Goal: Information Seeking & Learning: Learn about a topic

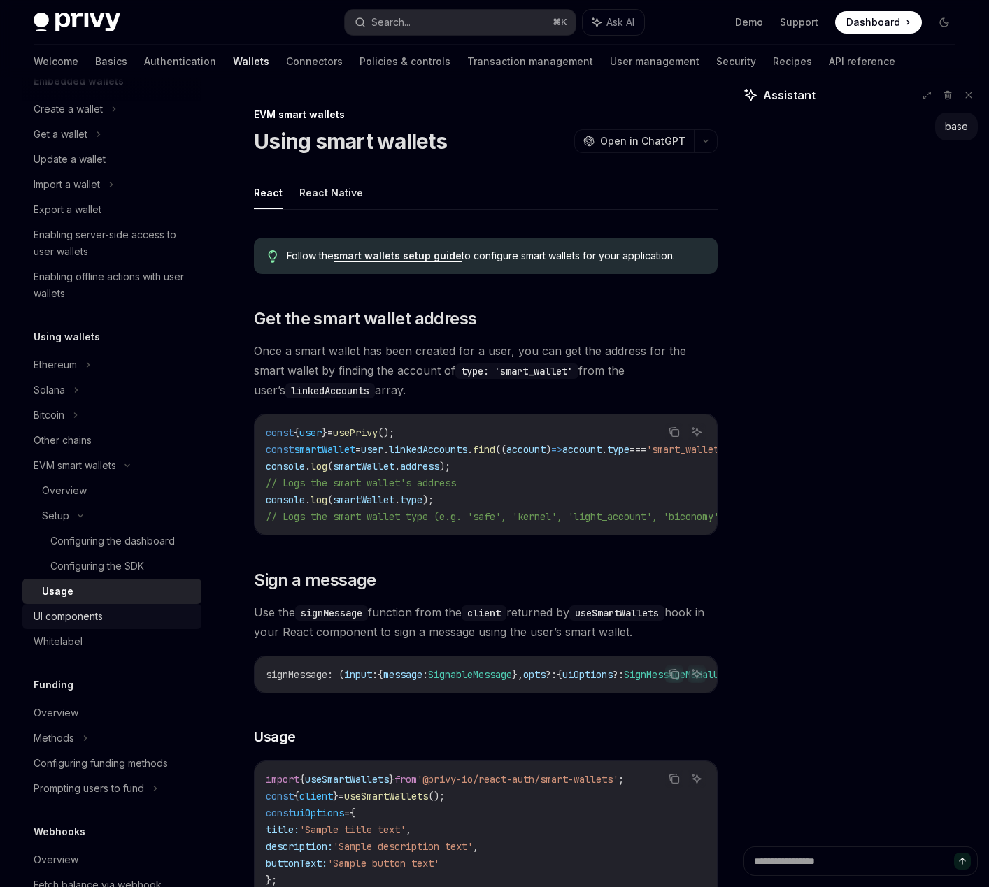
scroll to position [341, 0]
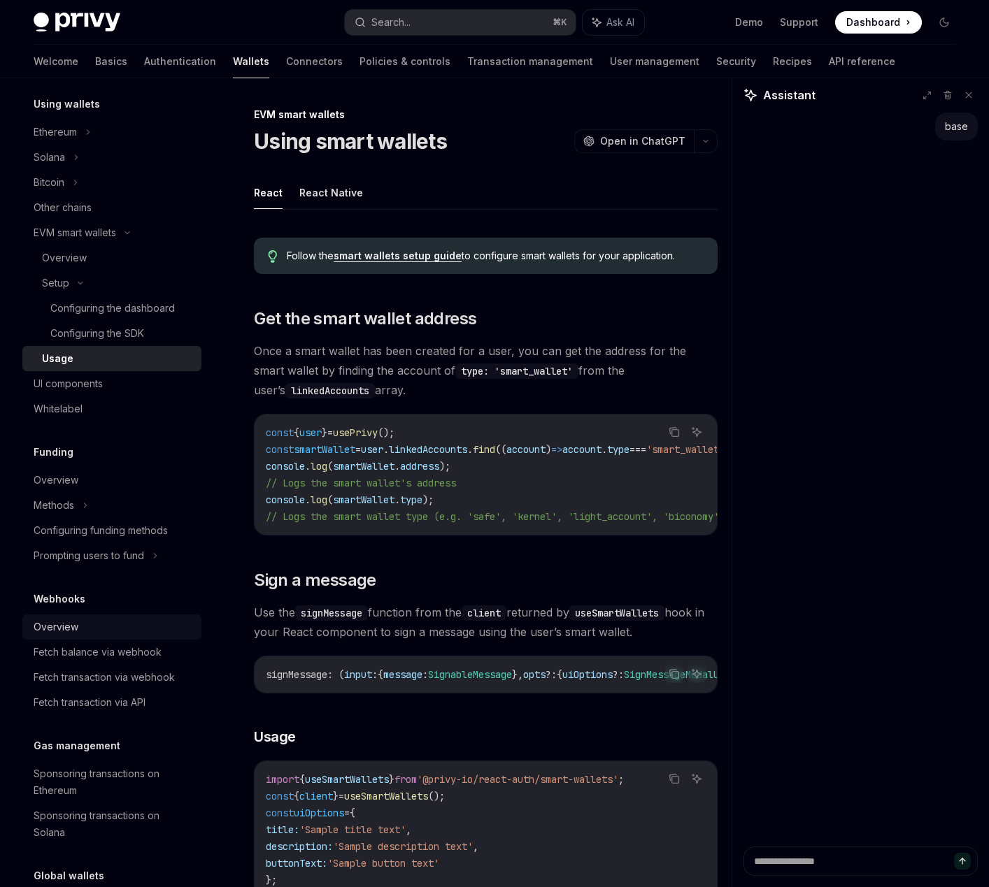
click at [76, 630] on div "Overview" at bounding box center [56, 627] width 45 height 17
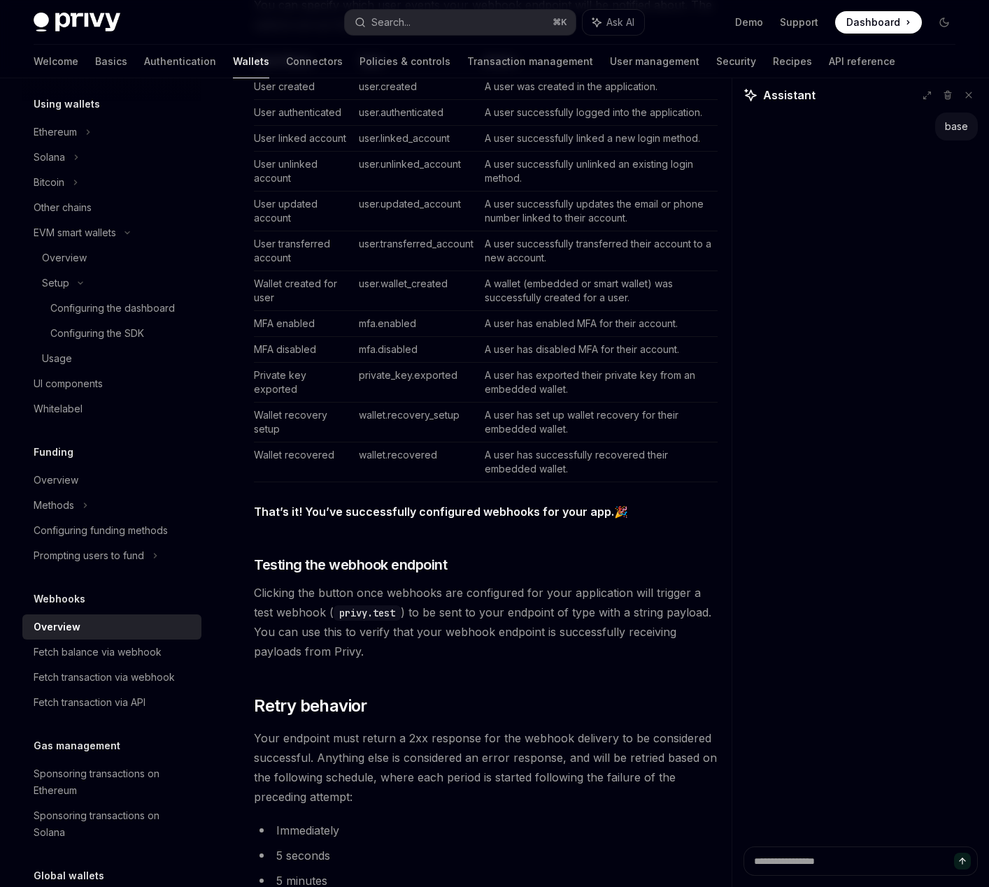
scroll to position [618, 0]
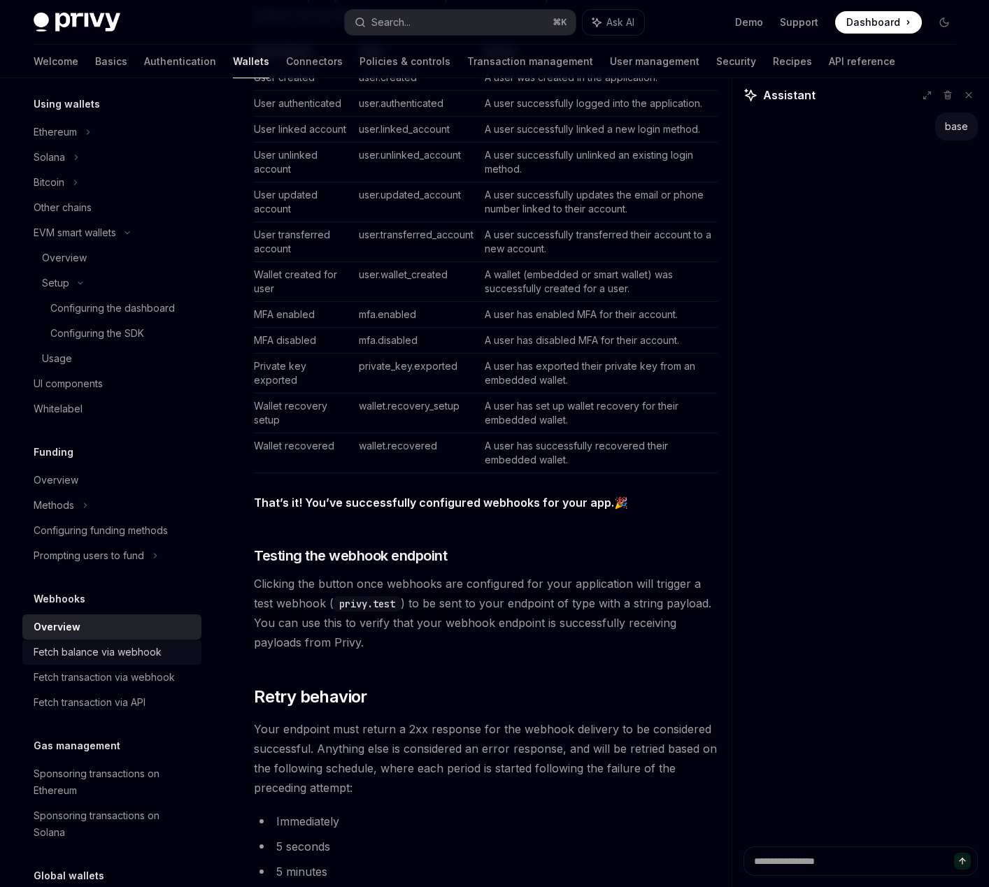
click at [139, 661] on link "Fetch balance via webhook" at bounding box center [111, 652] width 179 height 25
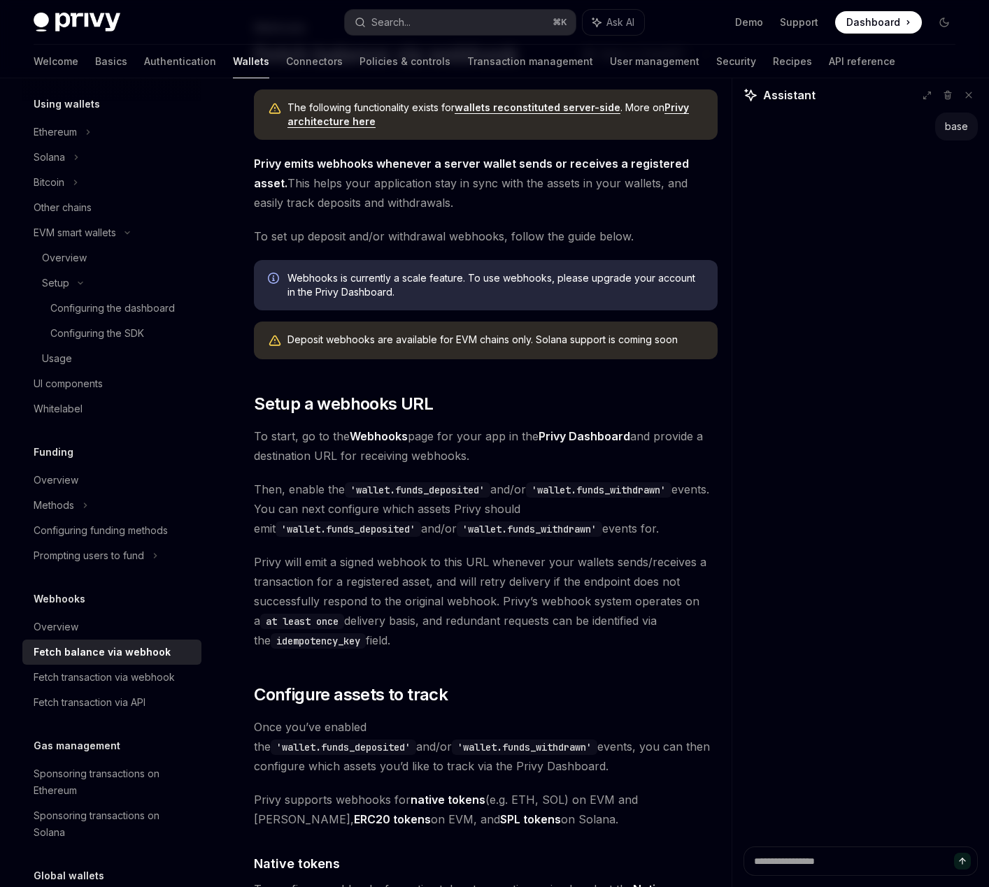
scroll to position [105, 0]
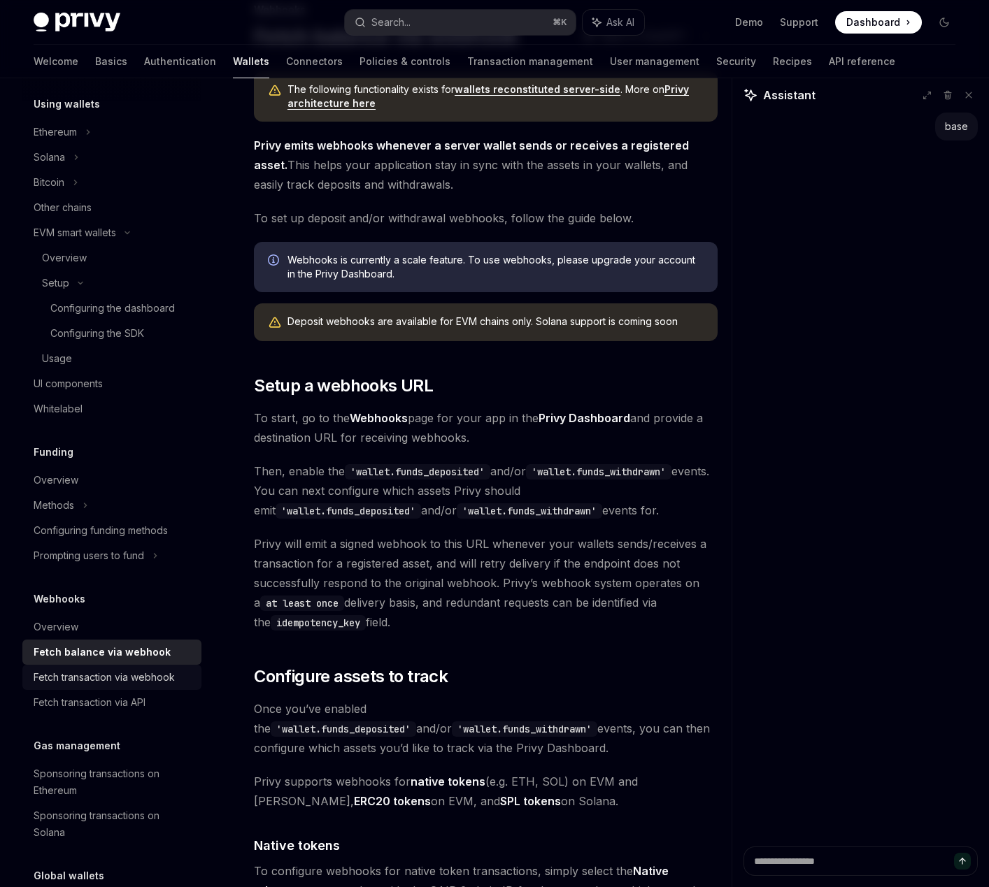
click at [144, 675] on div "Fetch transaction via webhook" at bounding box center [104, 677] width 141 height 17
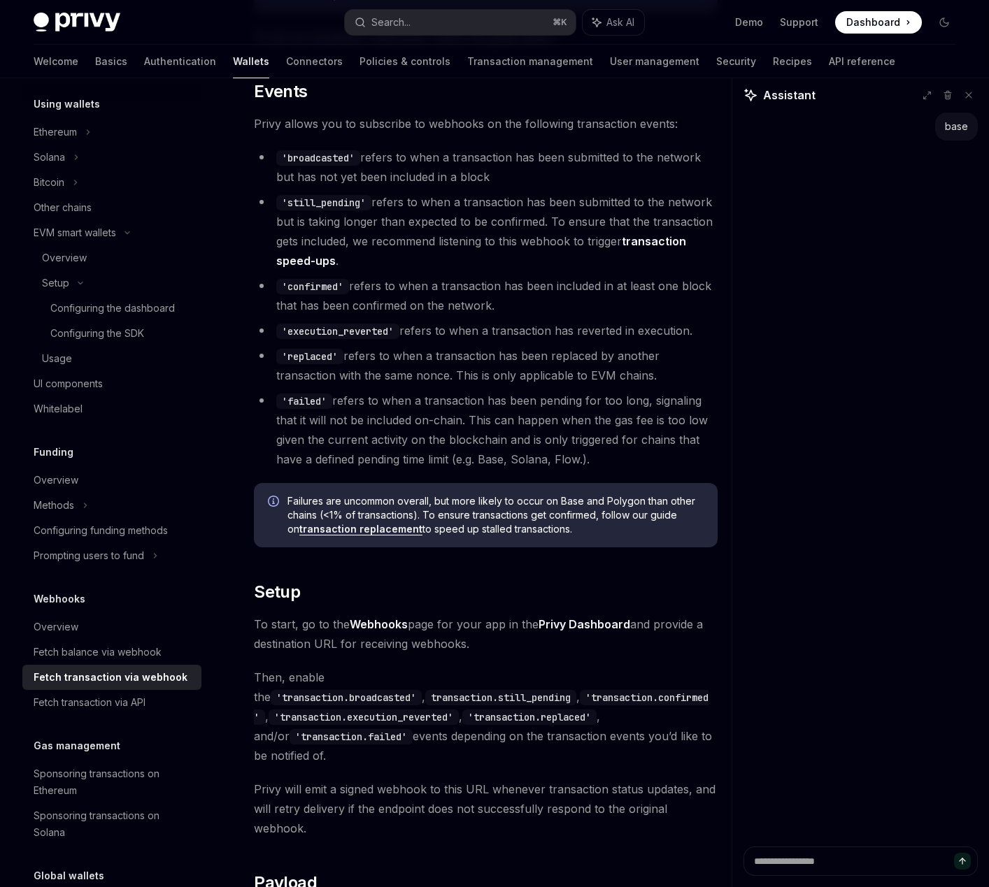
scroll to position [379, 0]
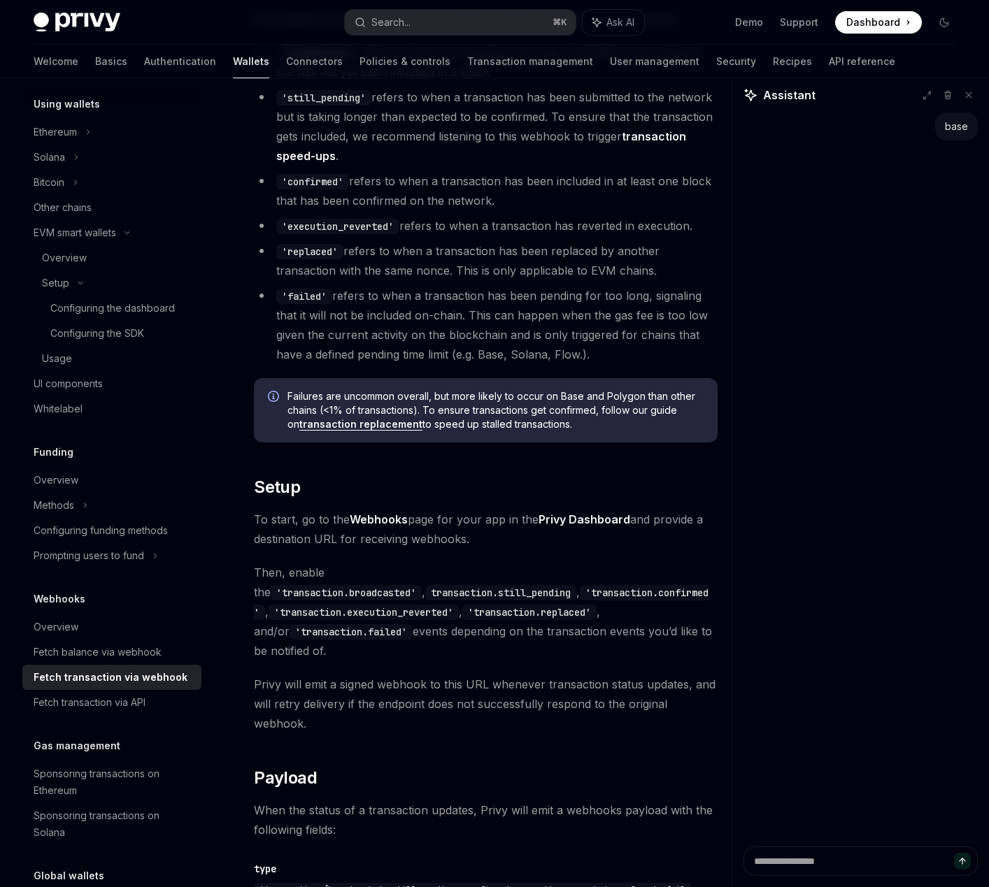
click at [784, 507] on div "base" at bounding box center [860, 480] width 257 height 734
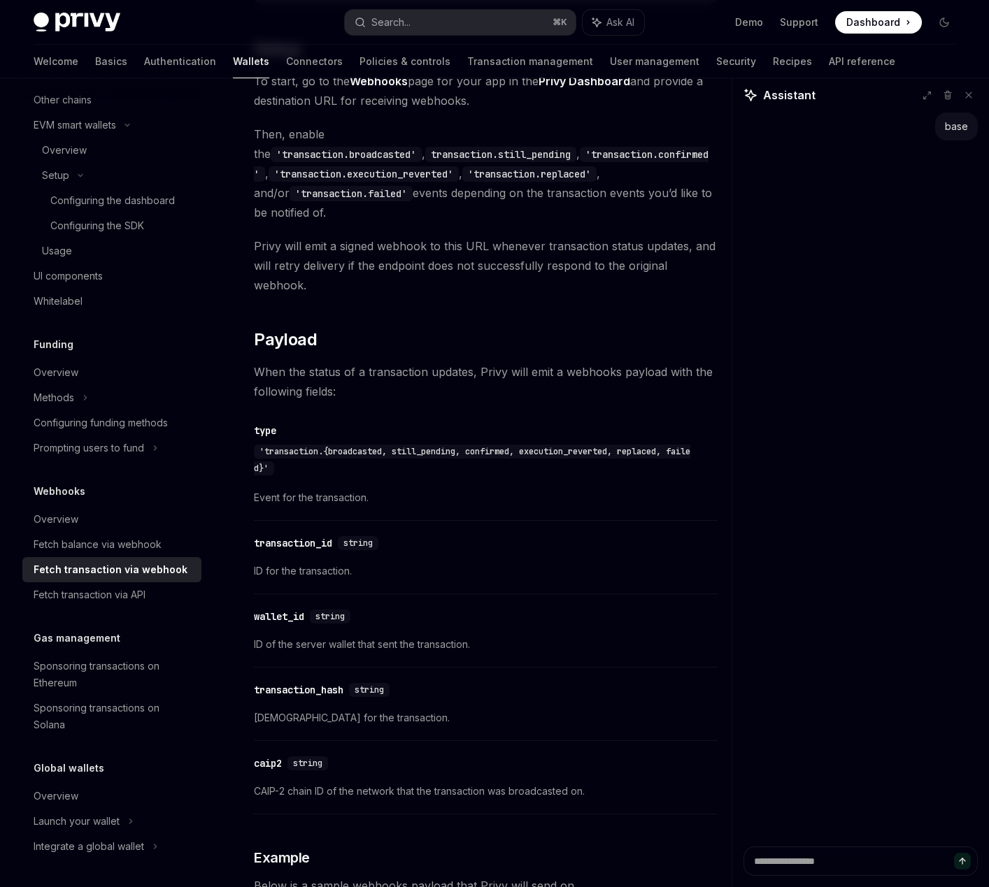
scroll to position [931, 0]
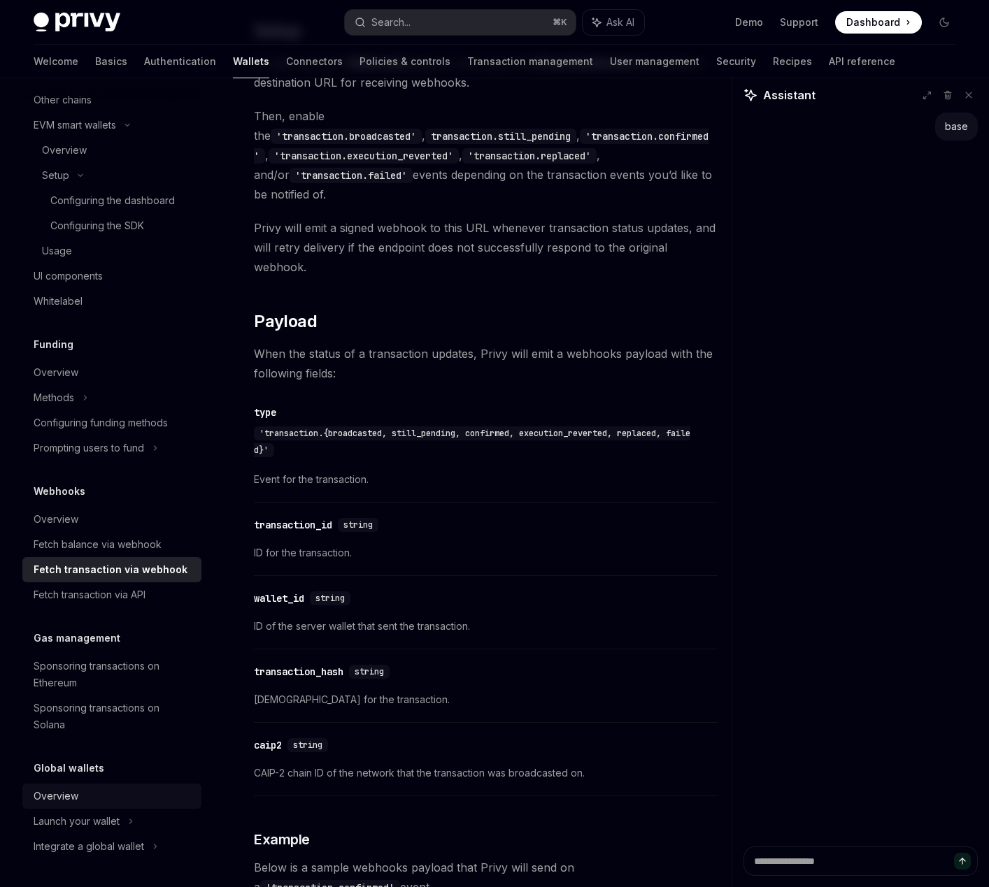
click at [57, 789] on div "Overview" at bounding box center [56, 796] width 45 height 17
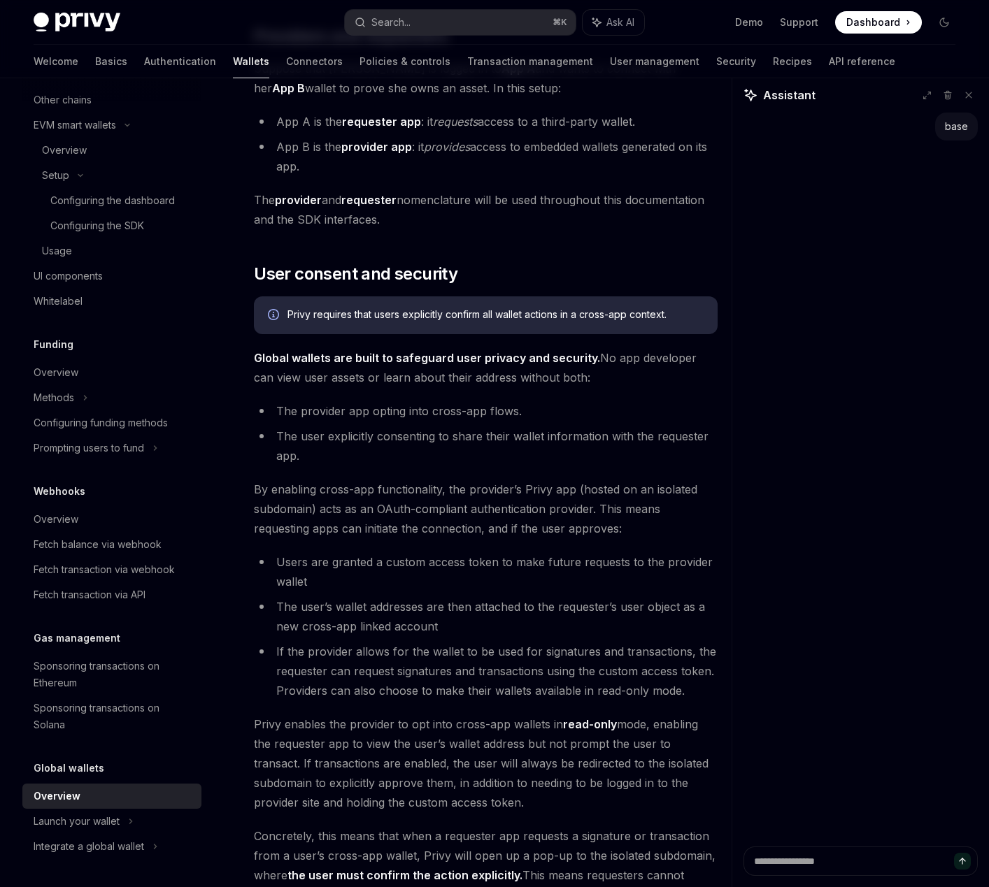
scroll to position [767, 0]
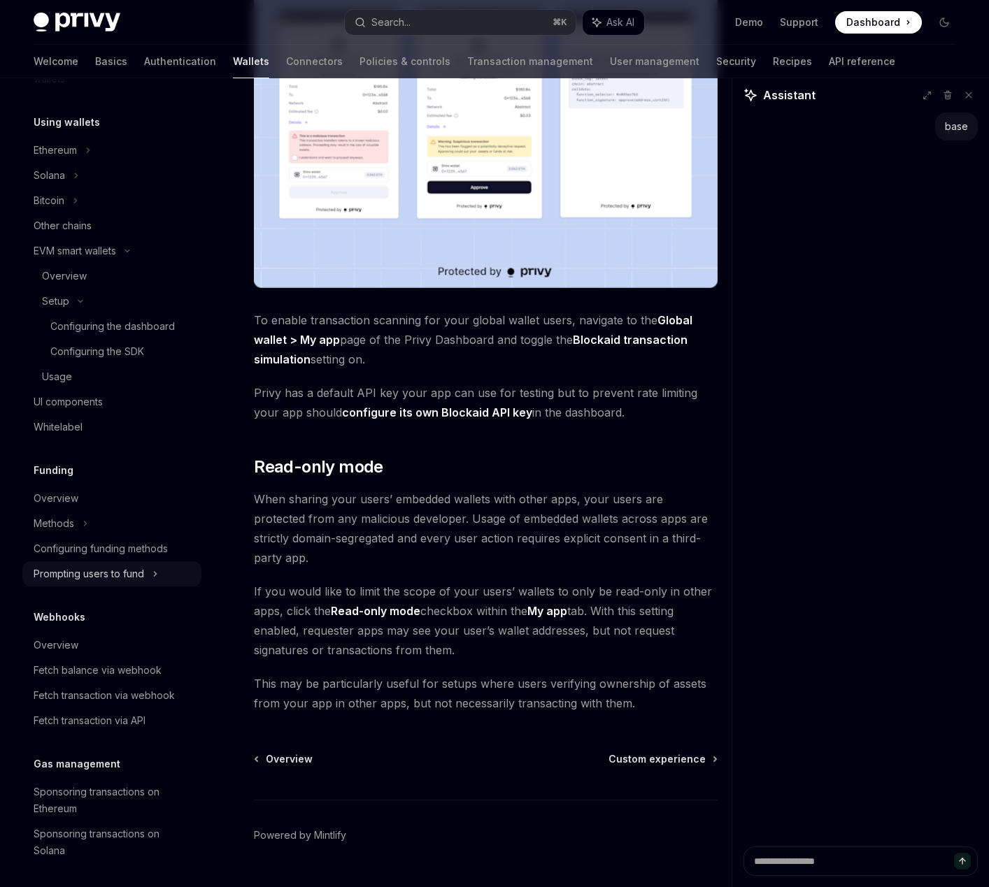
scroll to position [303, 0]
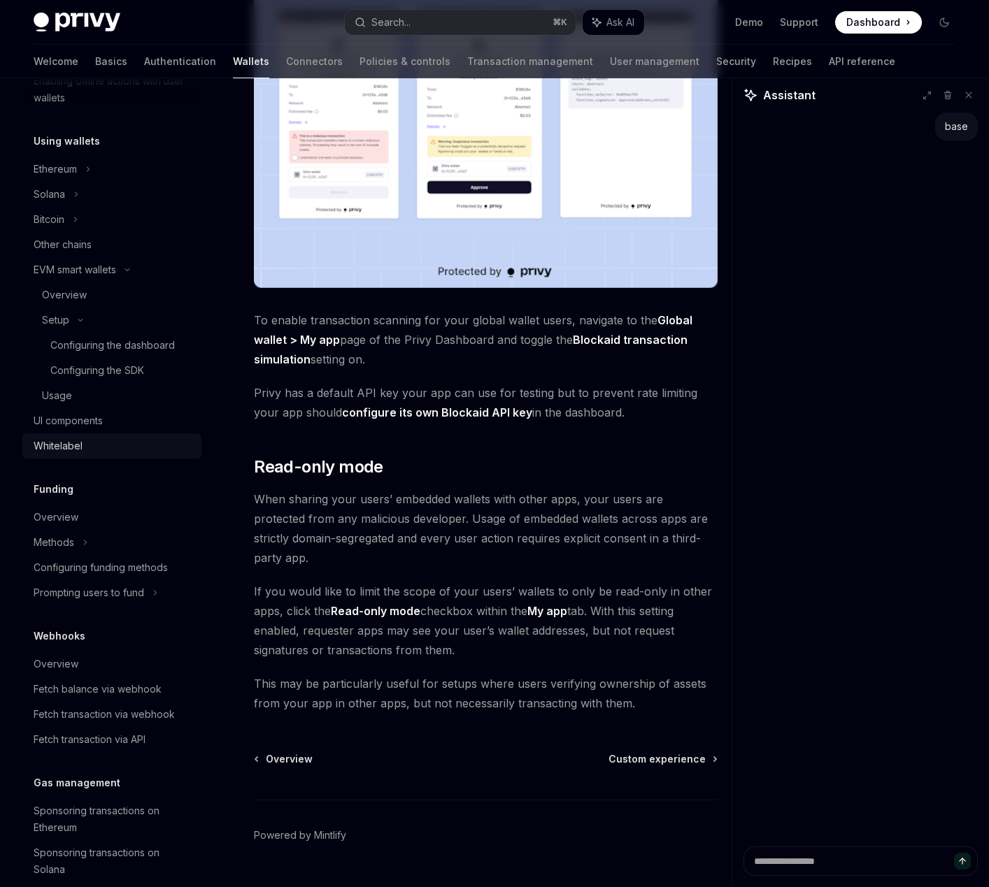
click at [83, 443] on div "Whitelabel" at bounding box center [113, 446] width 159 height 17
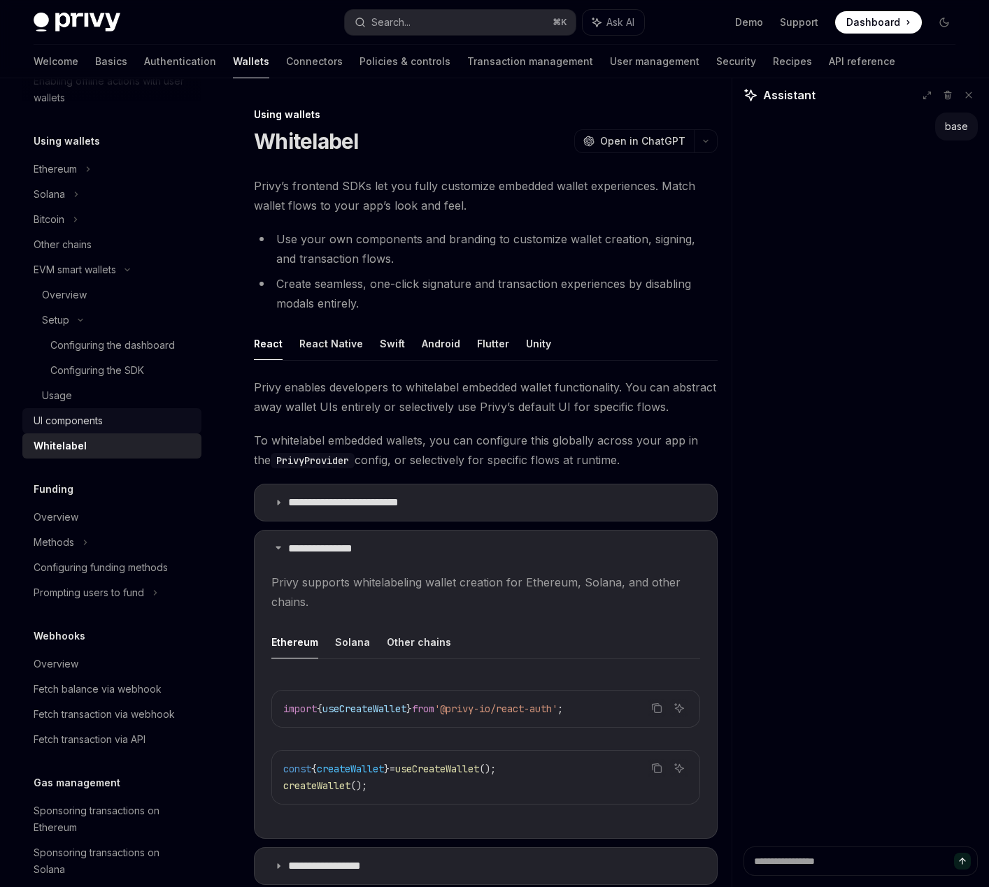
click at [108, 418] on div "UI components" at bounding box center [113, 421] width 159 height 17
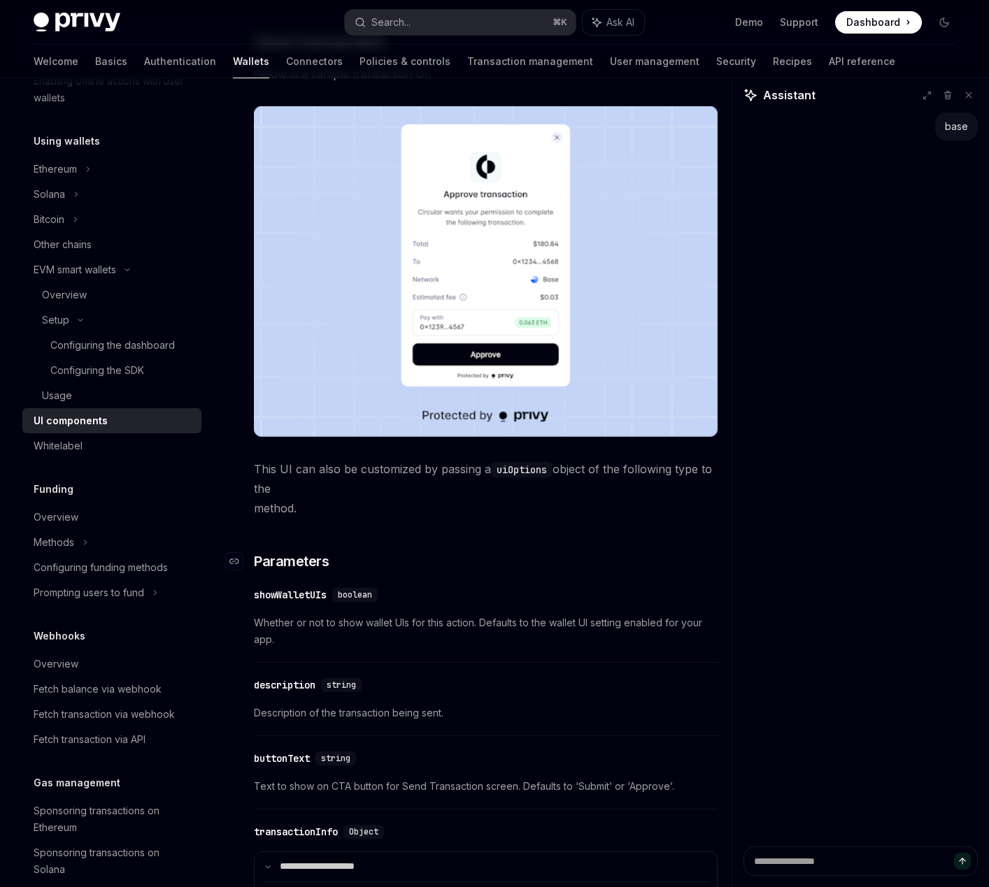
scroll to position [1215, 0]
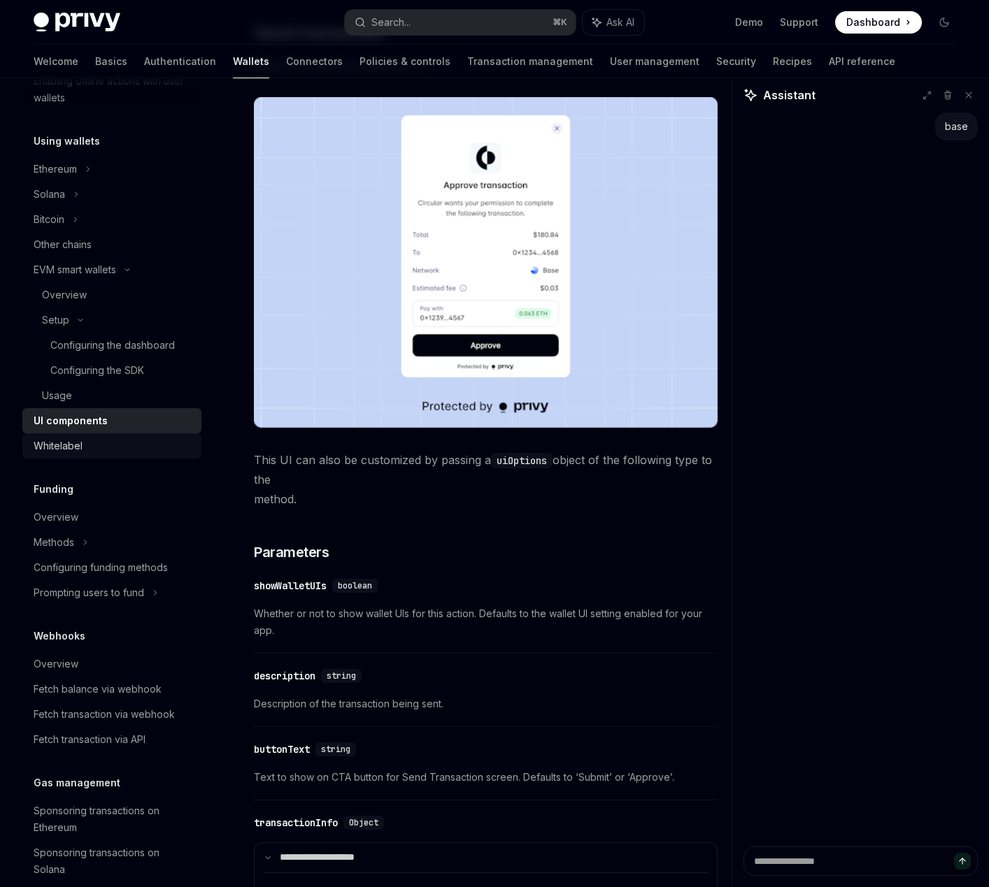
click at [100, 442] on div "Whitelabel" at bounding box center [113, 446] width 159 height 17
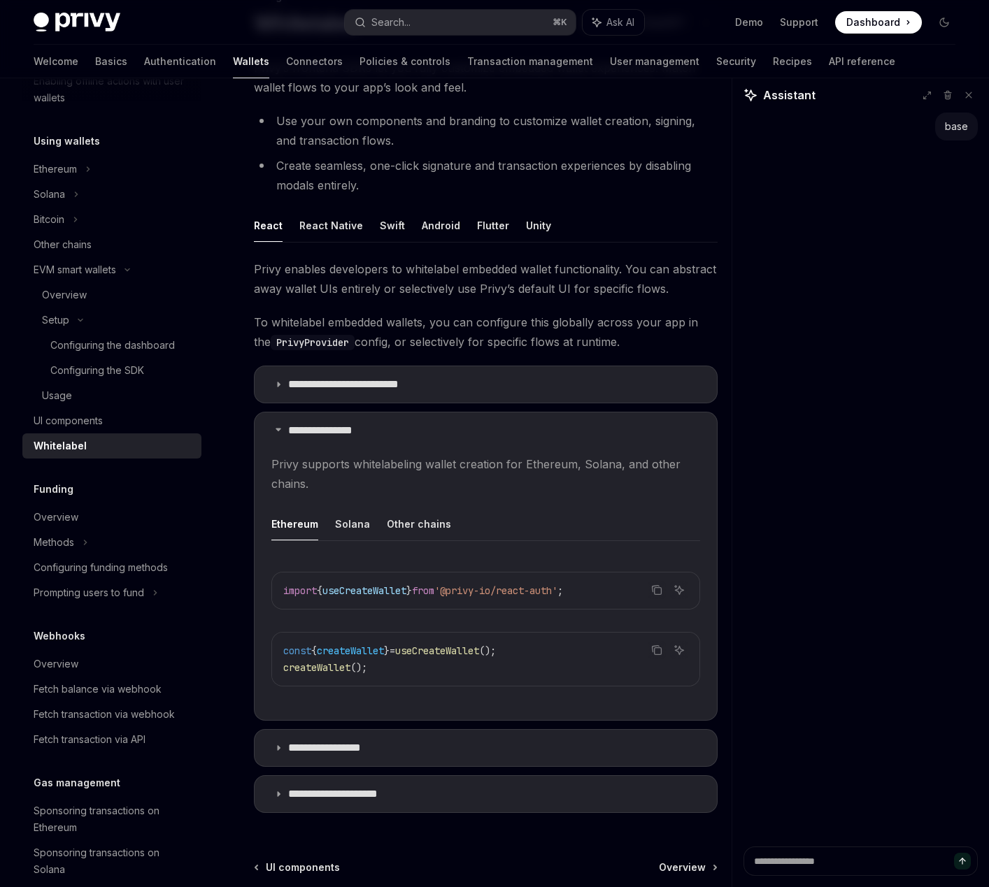
scroll to position [260, 0]
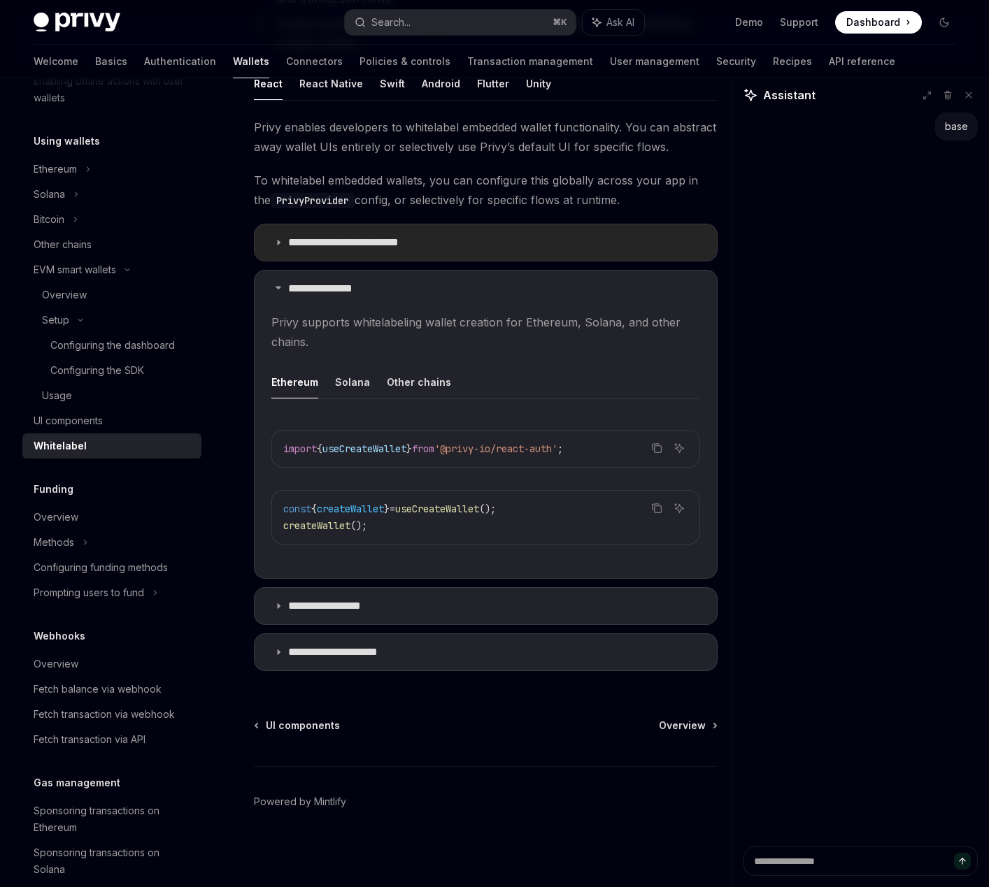
click at [438, 245] on summary "**********" at bounding box center [486, 242] width 462 height 36
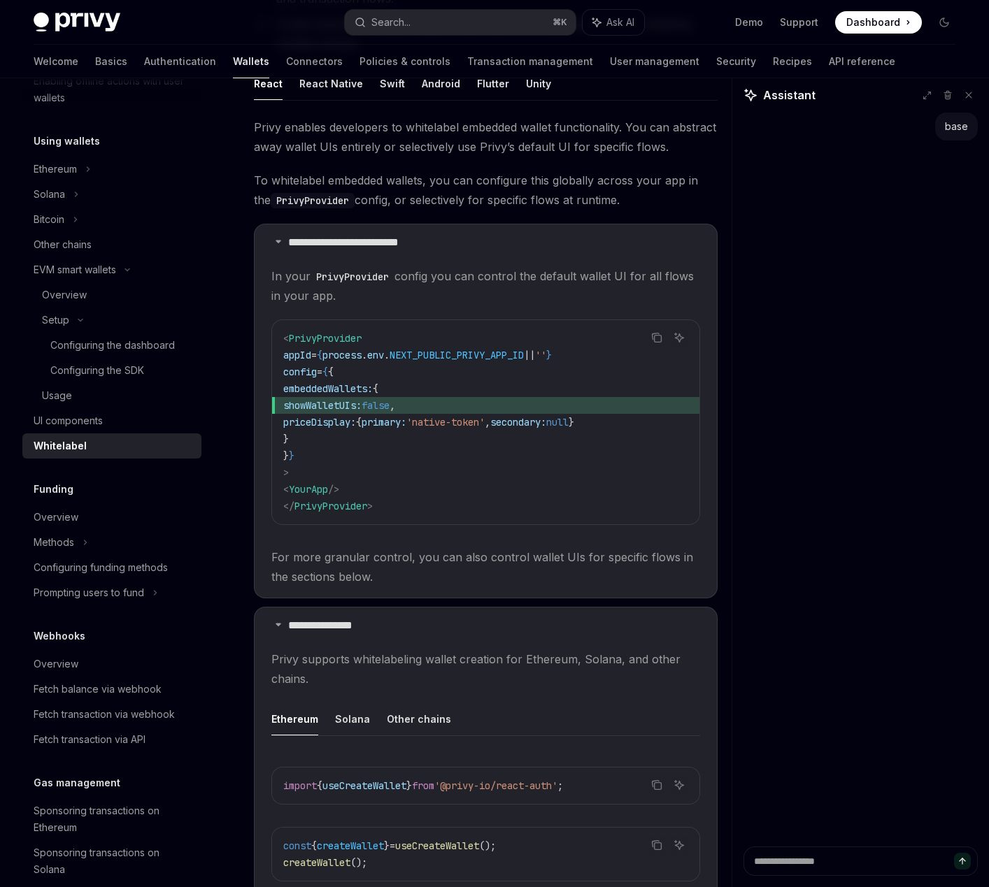
scroll to position [597, 0]
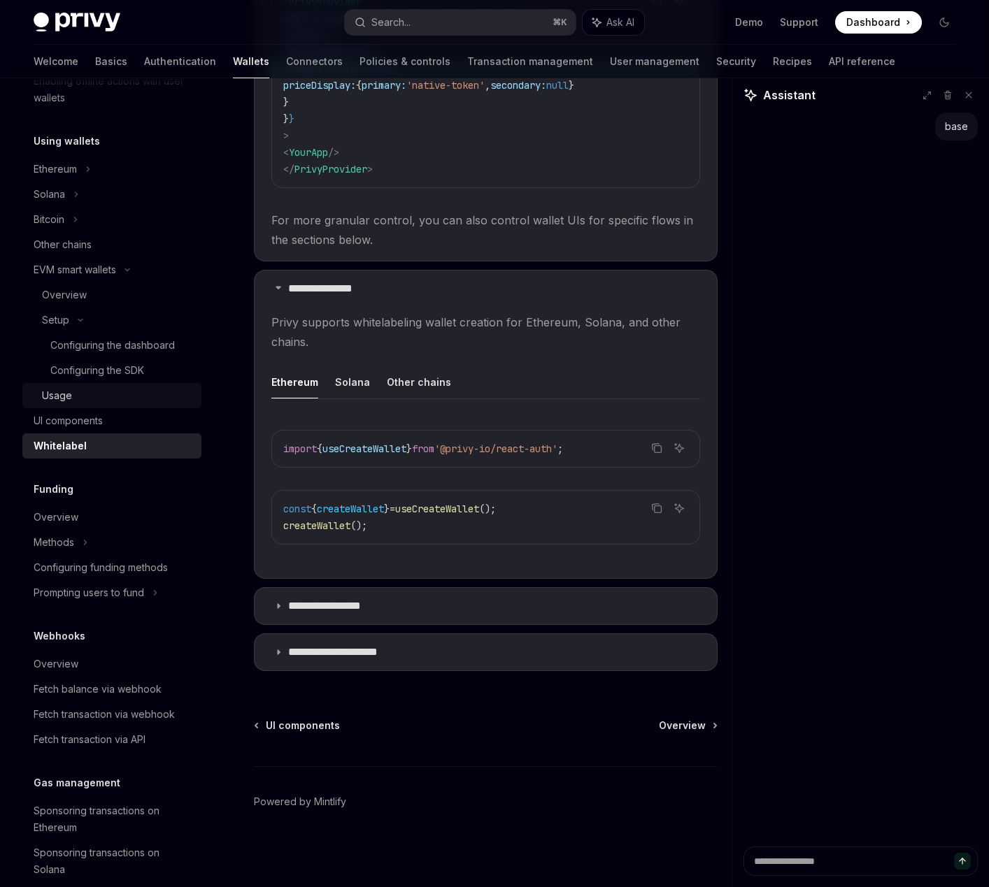
click at [88, 400] on div "Usage" at bounding box center [117, 395] width 151 height 17
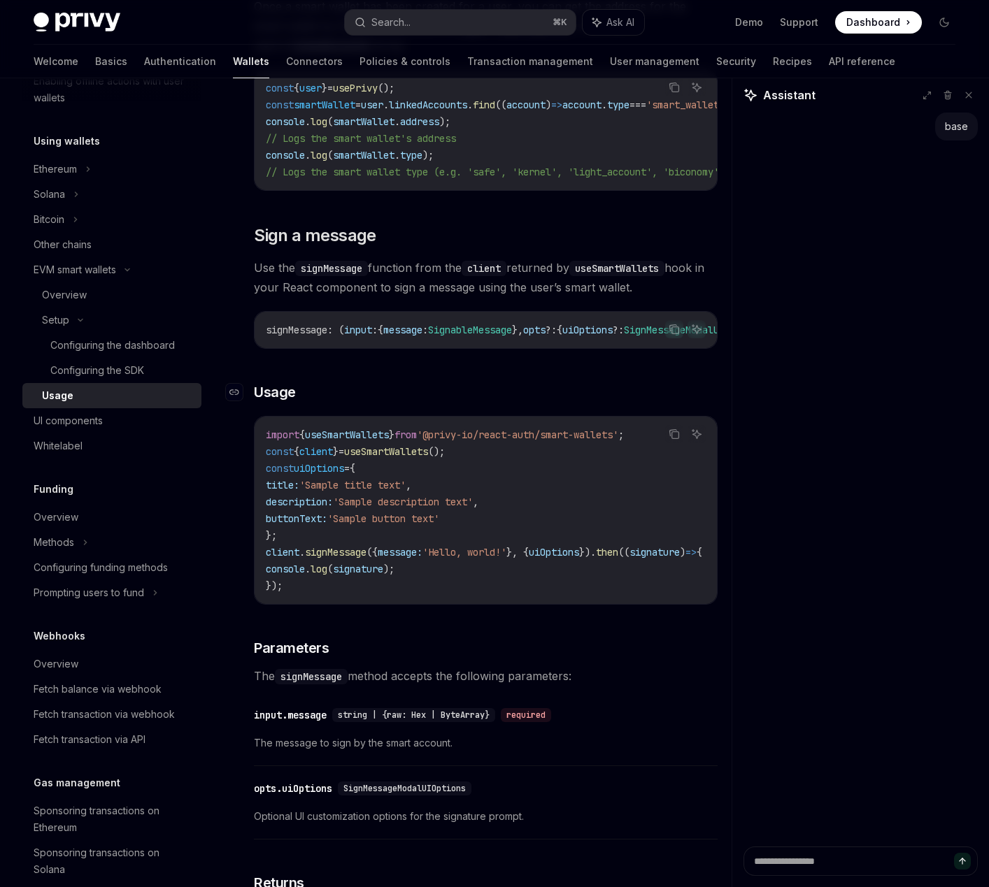
scroll to position [419, 0]
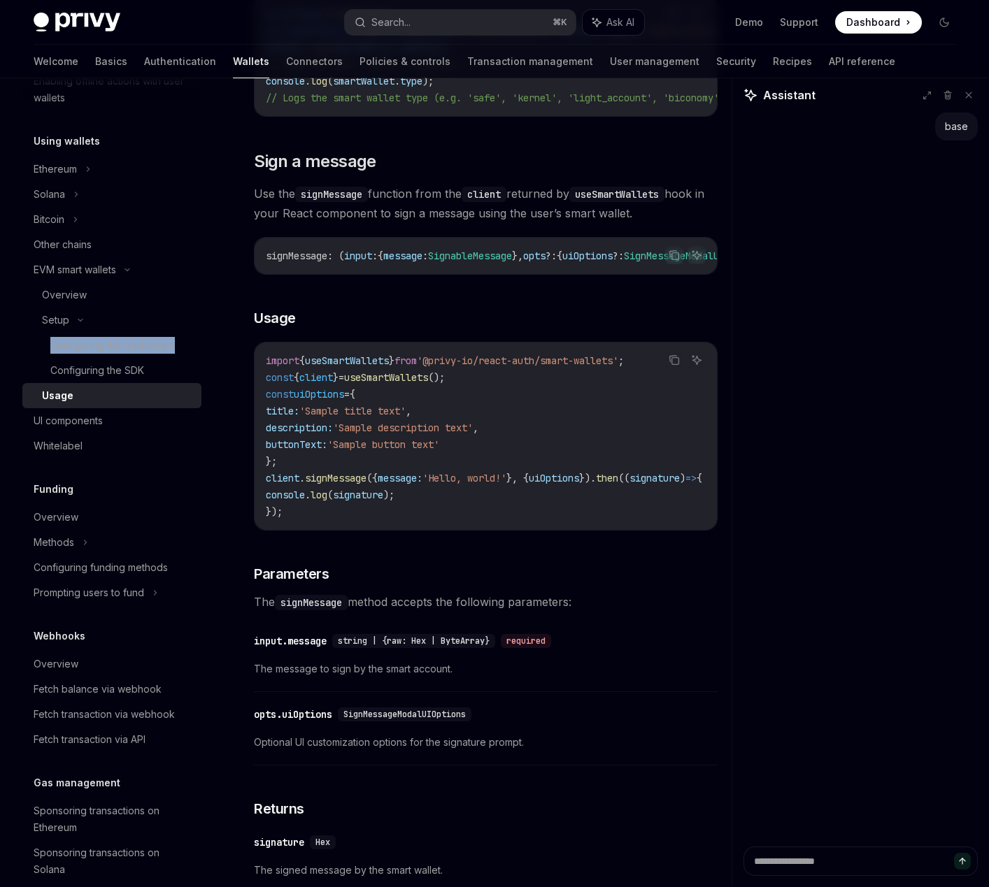
drag, startPoint x: 162, startPoint y: 323, endPoint x: 218, endPoint y: 343, distance: 59.3
click at [199, 341] on div "Overview Chain support Embedded wallets Create a wallet Get a wallet Update a w…" at bounding box center [122, 482] width 201 height 809
click at [80, 266] on div "EVM smart wallets" at bounding box center [75, 270] width 83 height 17
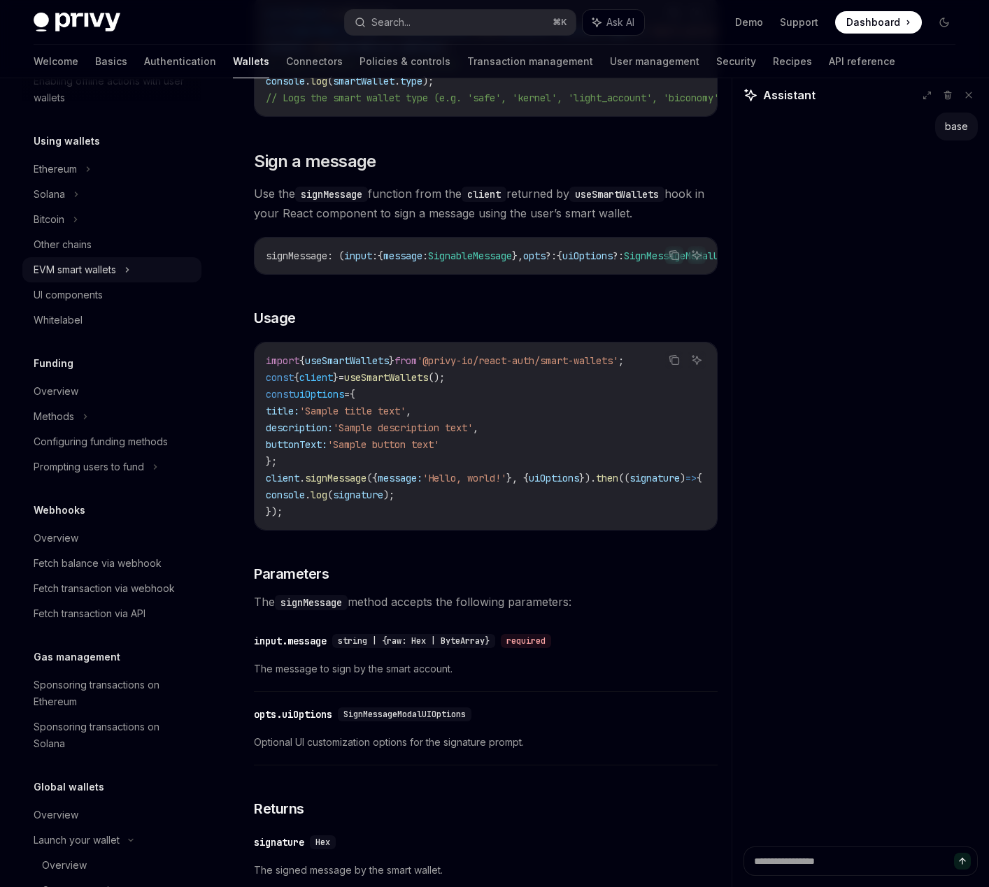
click at [83, 271] on div "EVM smart wallets" at bounding box center [75, 270] width 83 height 17
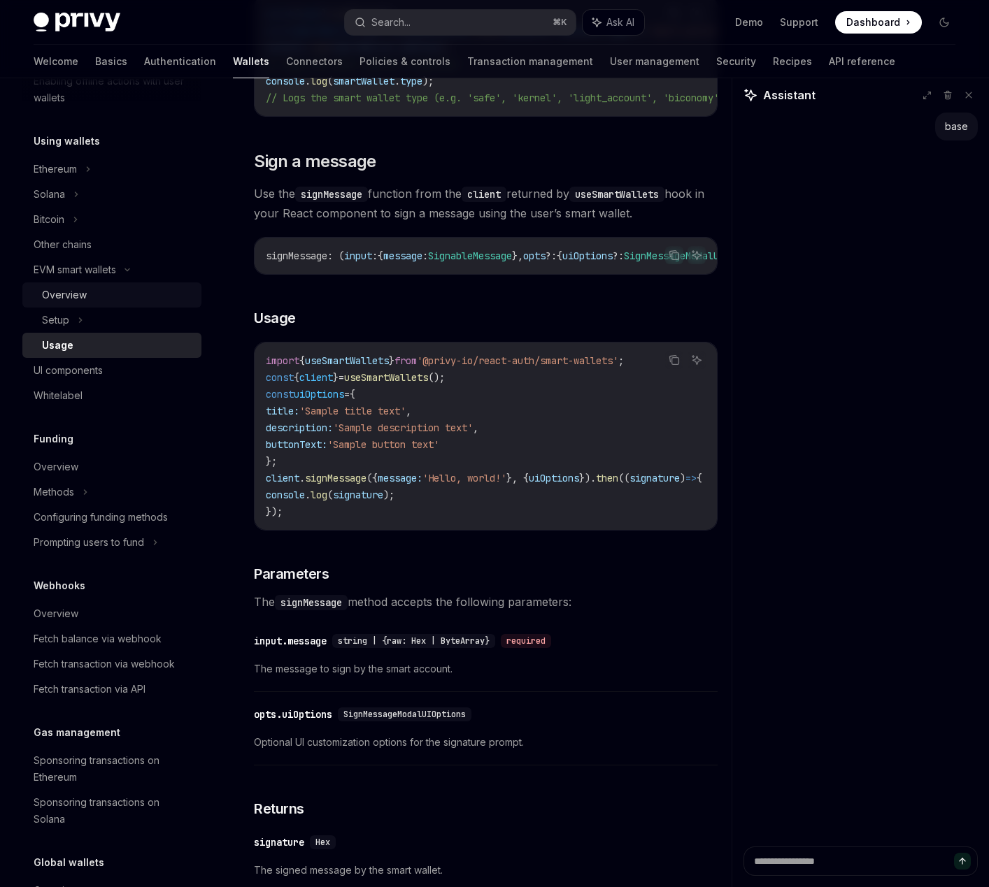
click at [64, 306] on link "Overview" at bounding box center [111, 295] width 179 height 25
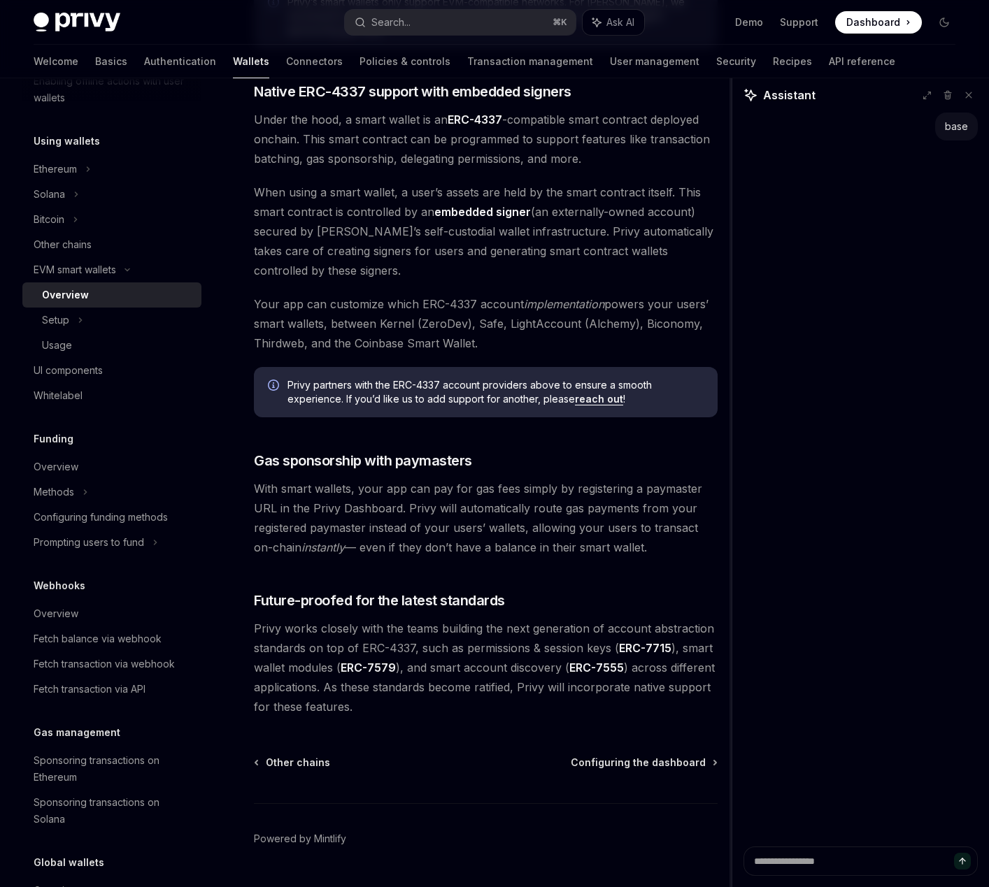
scroll to position [813, 0]
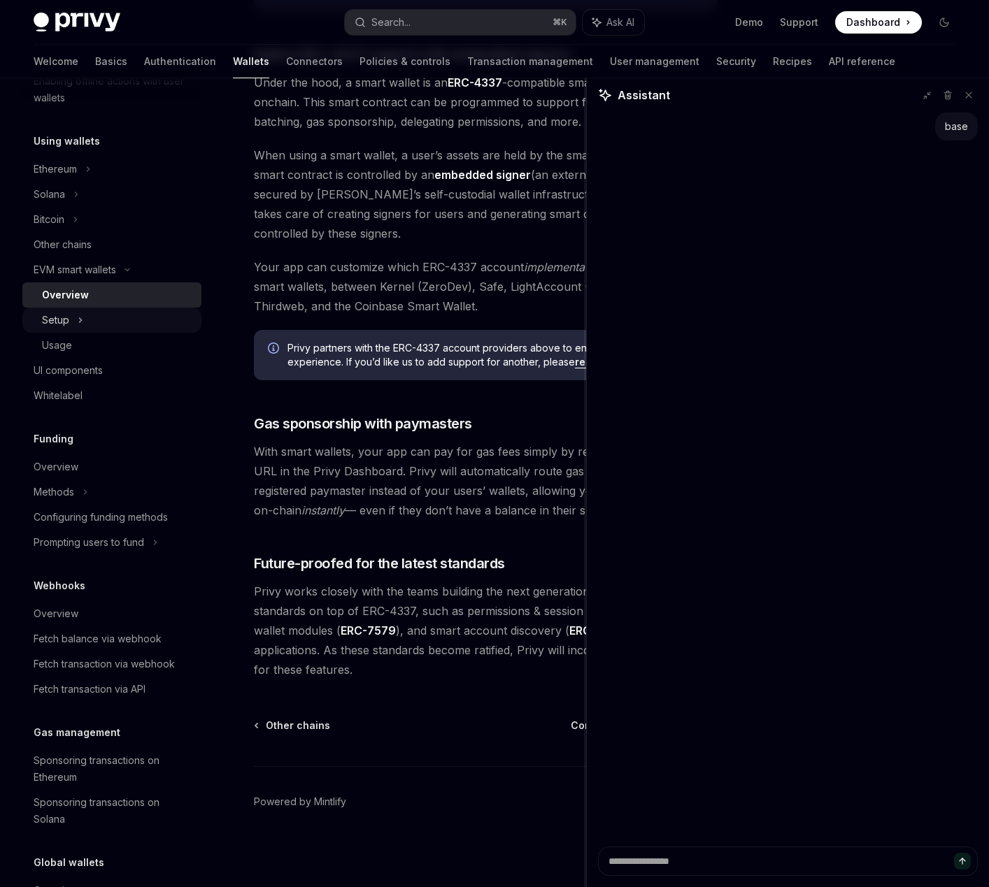
click at [107, 317] on div "Setup" at bounding box center [111, 320] width 179 height 25
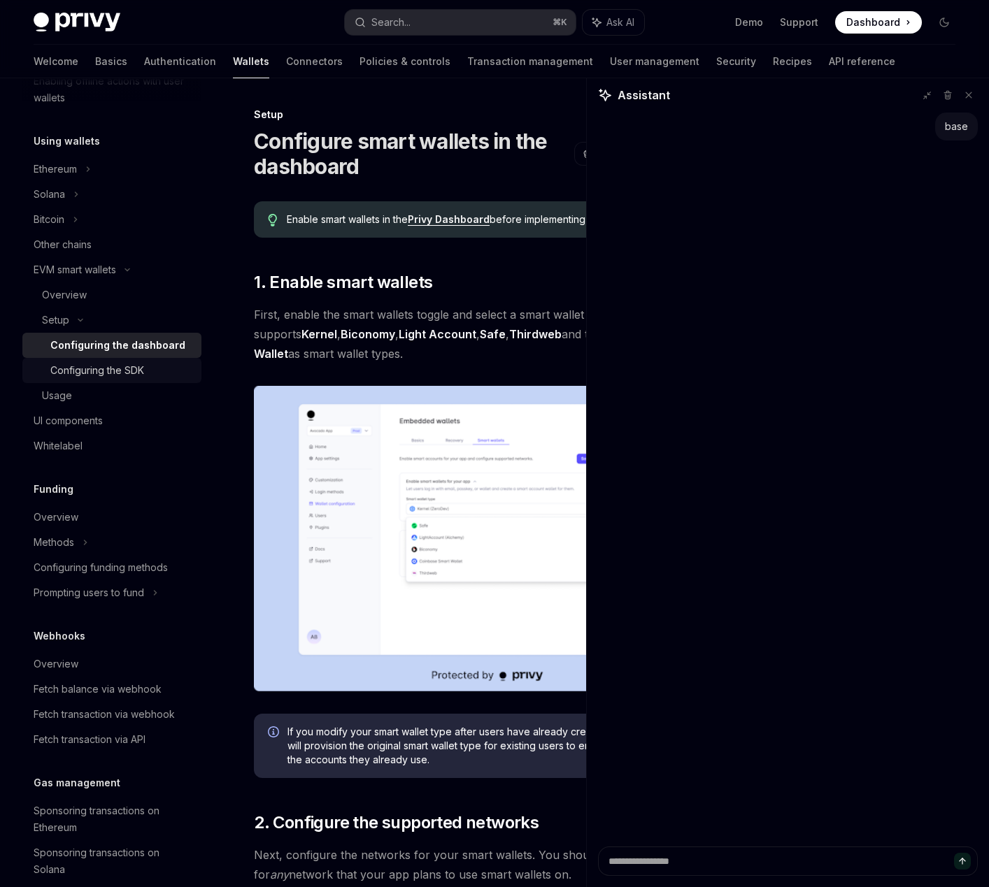
click at [96, 362] on div "Configuring the SDK" at bounding box center [97, 370] width 94 height 17
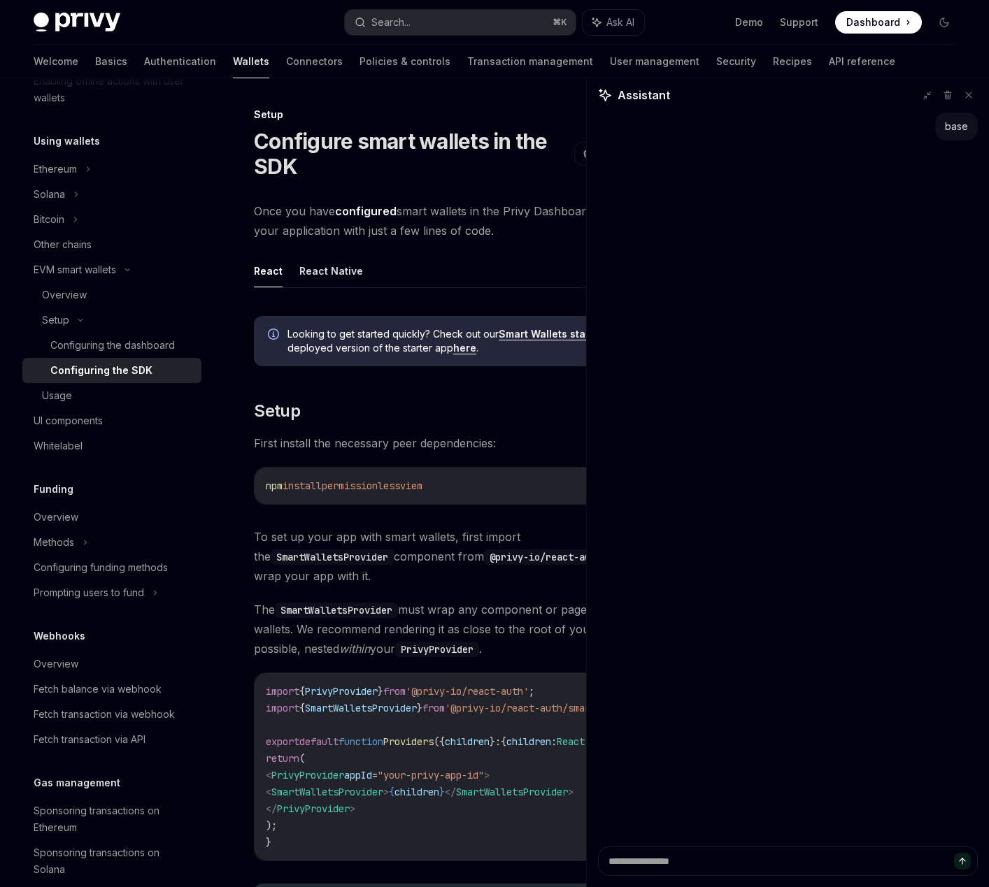
click at [728, 441] on div "base" at bounding box center [788, 480] width 402 height 734
click at [970, 92] on icon at bounding box center [969, 95] width 10 height 10
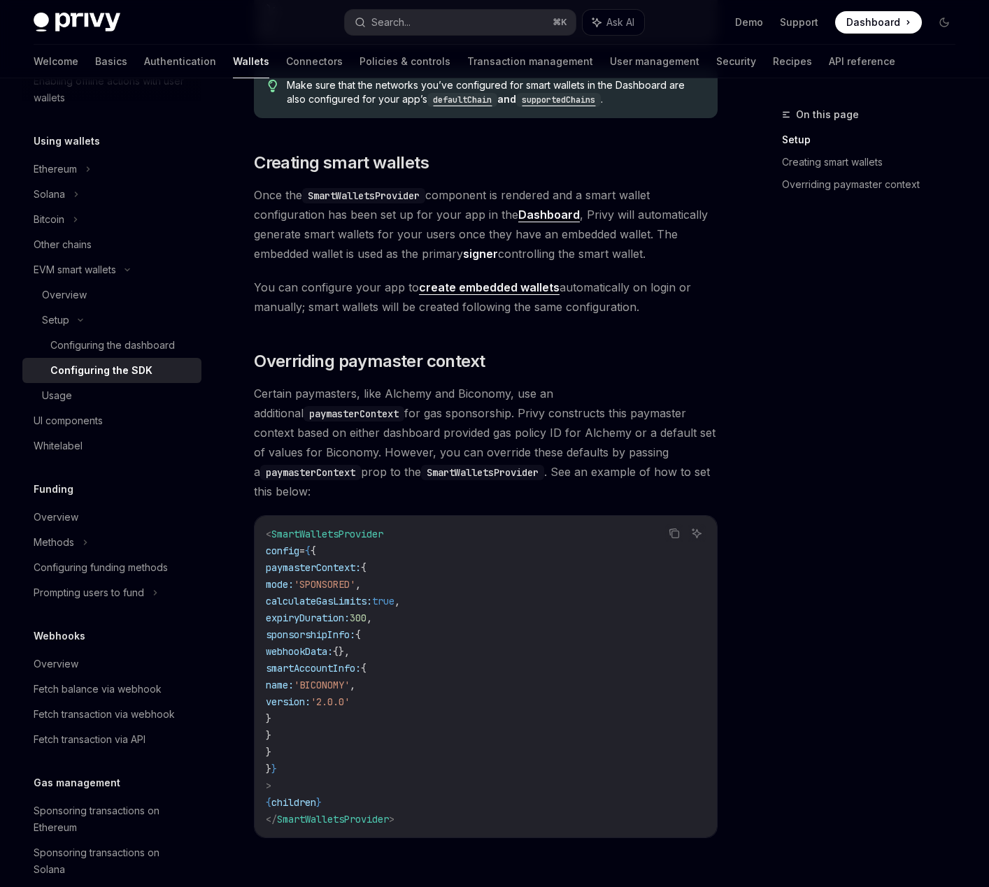
scroll to position [964, 0]
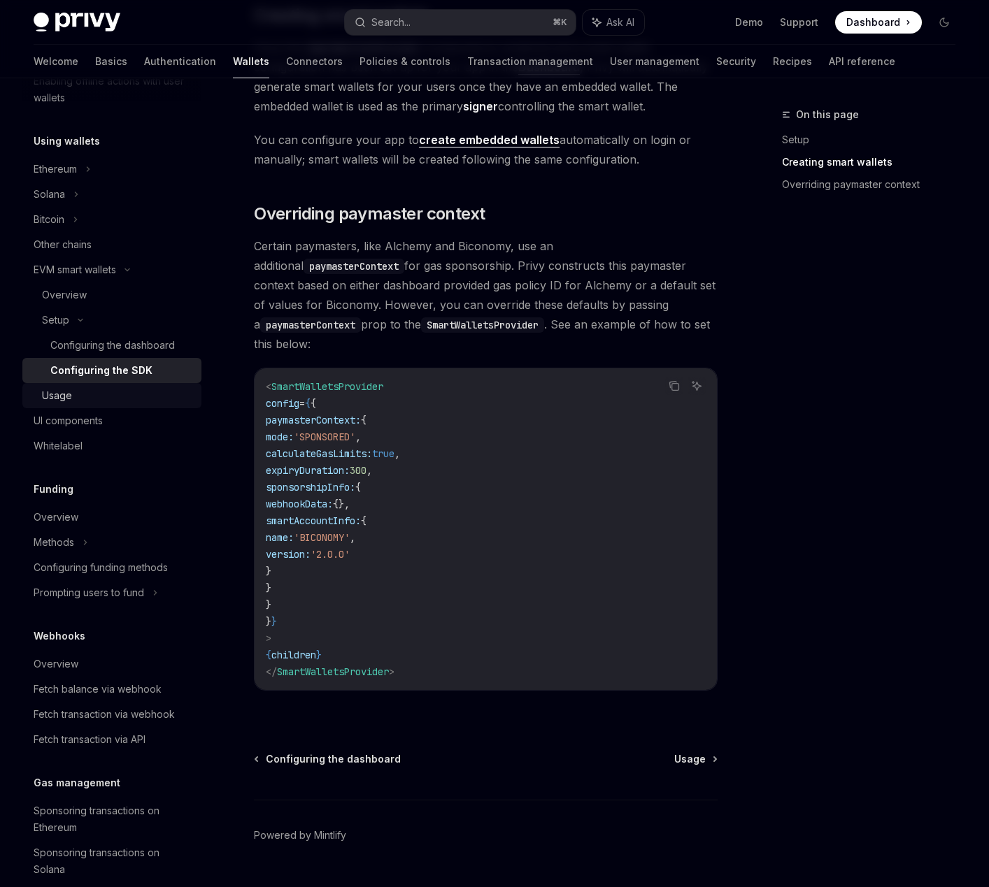
click at [86, 387] on div "Usage" at bounding box center [117, 395] width 151 height 17
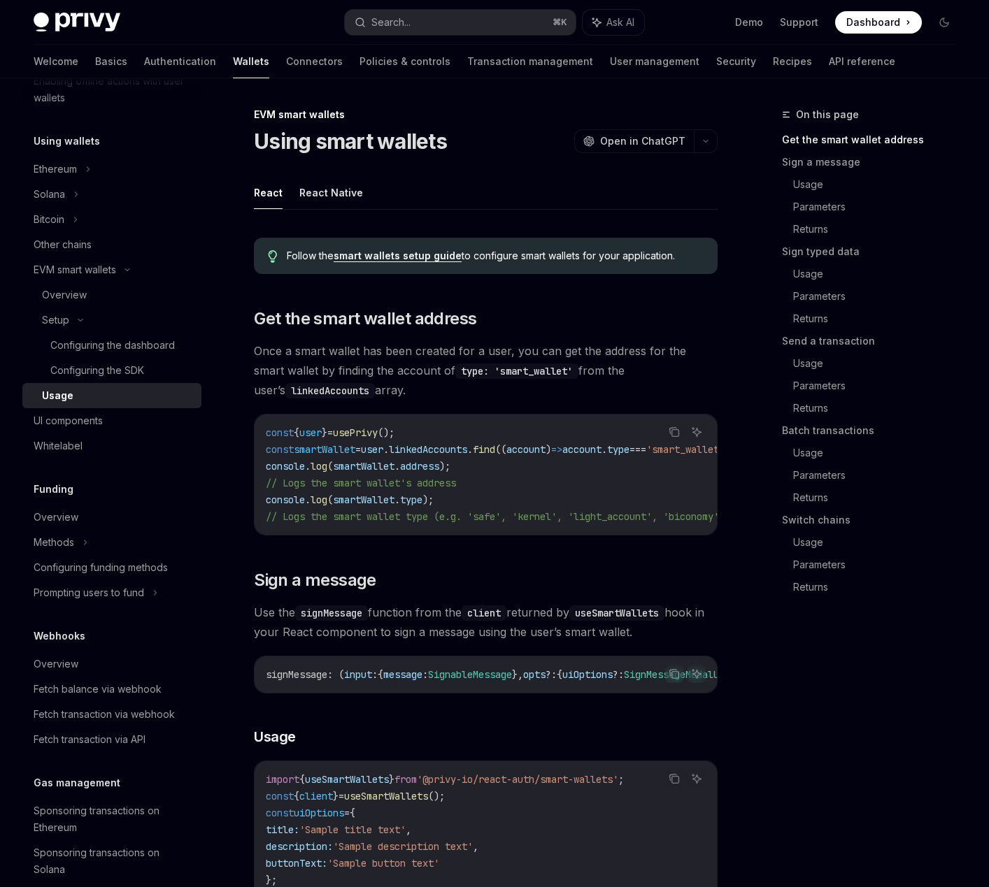
click at [438, 255] on link "smart wallets setup guide" at bounding box center [398, 256] width 128 height 13
click at [335, 199] on button "React Native" at bounding box center [331, 192] width 64 height 33
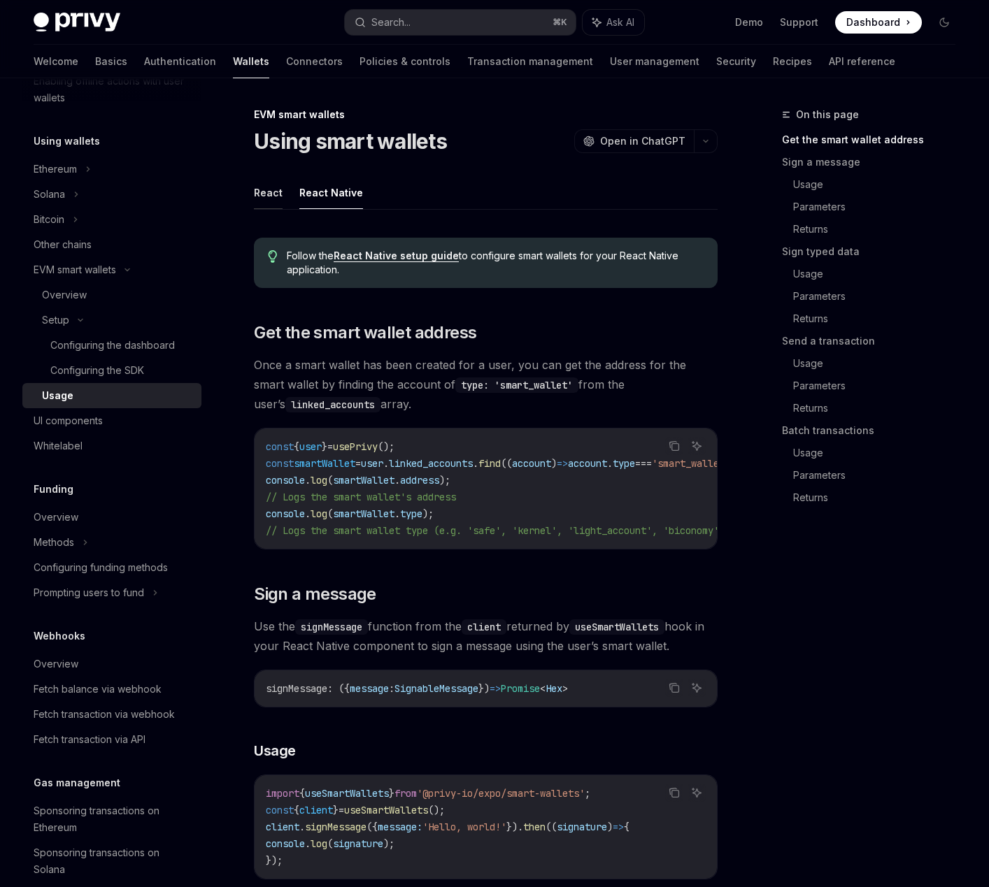
click at [271, 200] on button "React" at bounding box center [268, 192] width 29 height 33
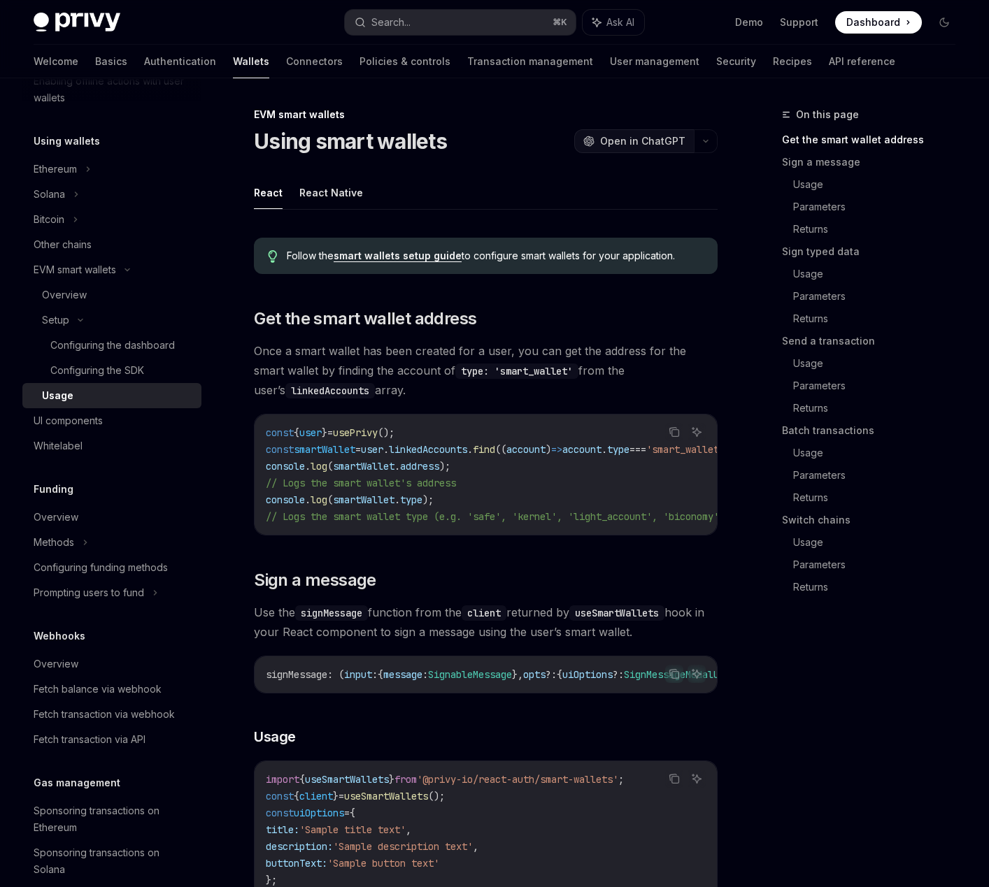
click at [655, 145] on span "Open in ChatGPT" at bounding box center [642, 141] width 85 height 14
click at [98, 365] on div "Configuring the SDK" at bounding box center [97, 370] width 94 height 17
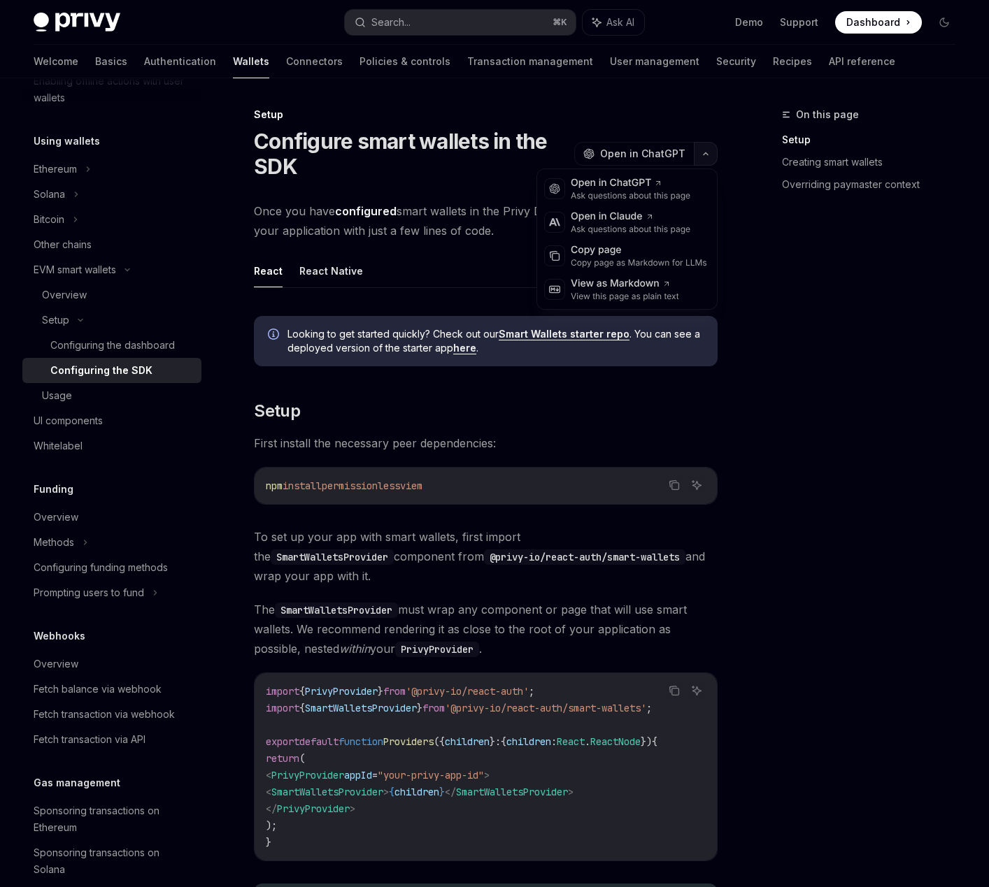
click at [697, 155] on button "button" at bounding box center [706, 154] width 24 height 24
click at [657, 184] on icon at bounding box center [658, 183] width 3 height 3
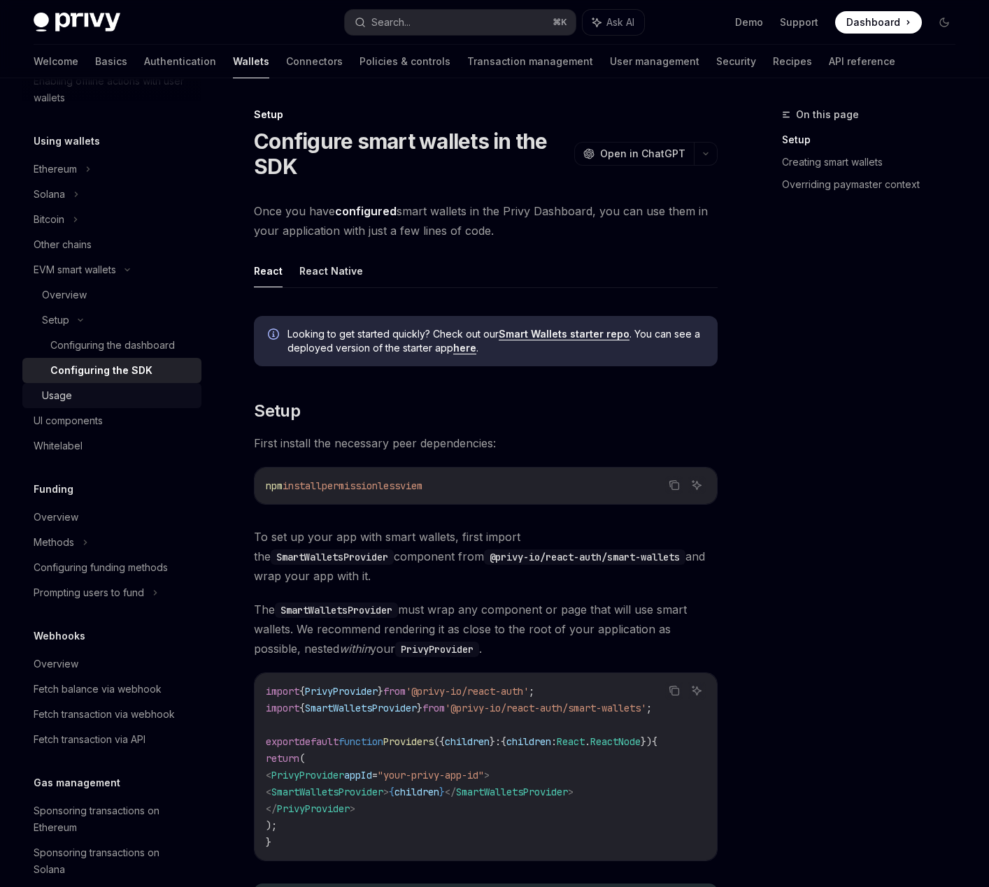
click at [130, 393] on div "Usage" at bounding box center [117, 395] width 151 height 17
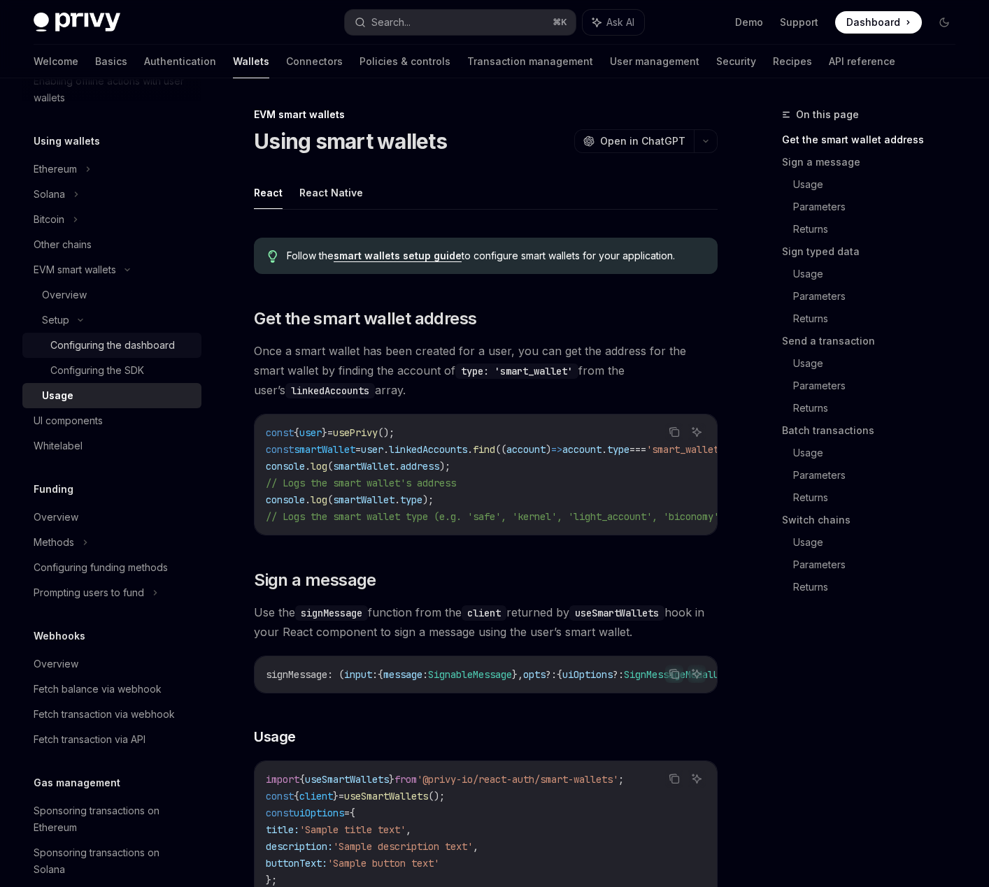
click at [143, 345] on div "Configuring the dashboard" at bounding box center [112, 345] width 124 height 17
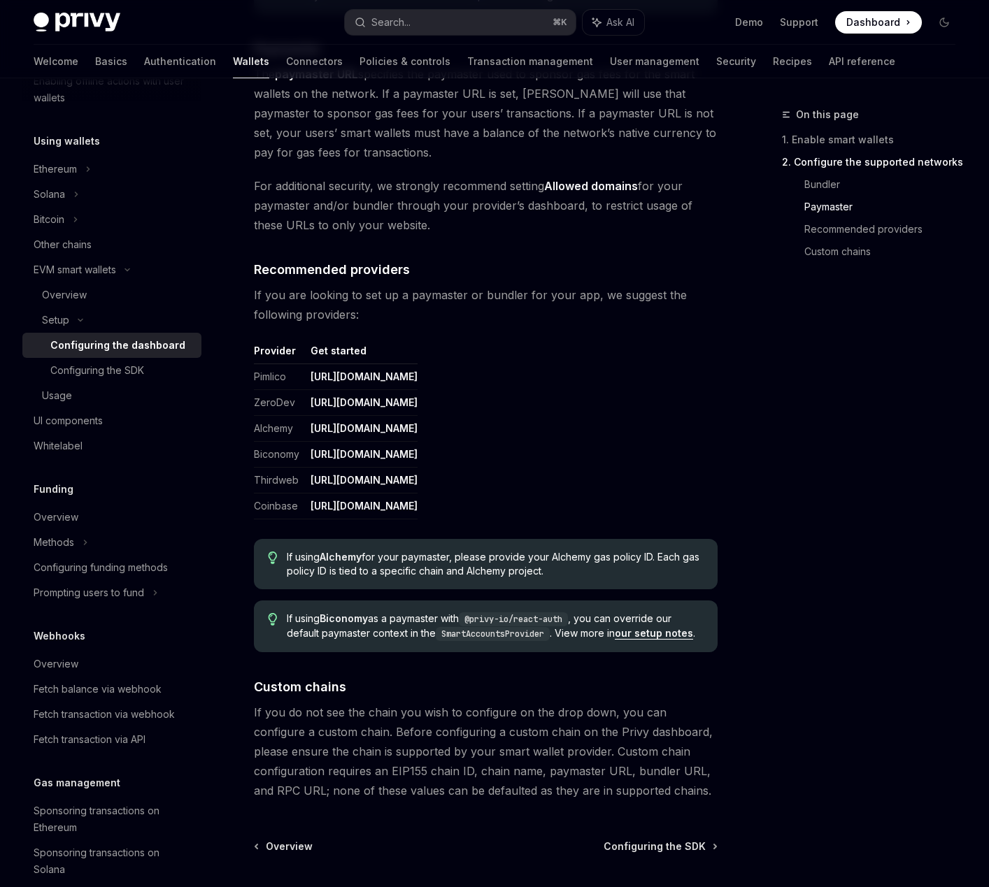
scroll to position [1568, 0]
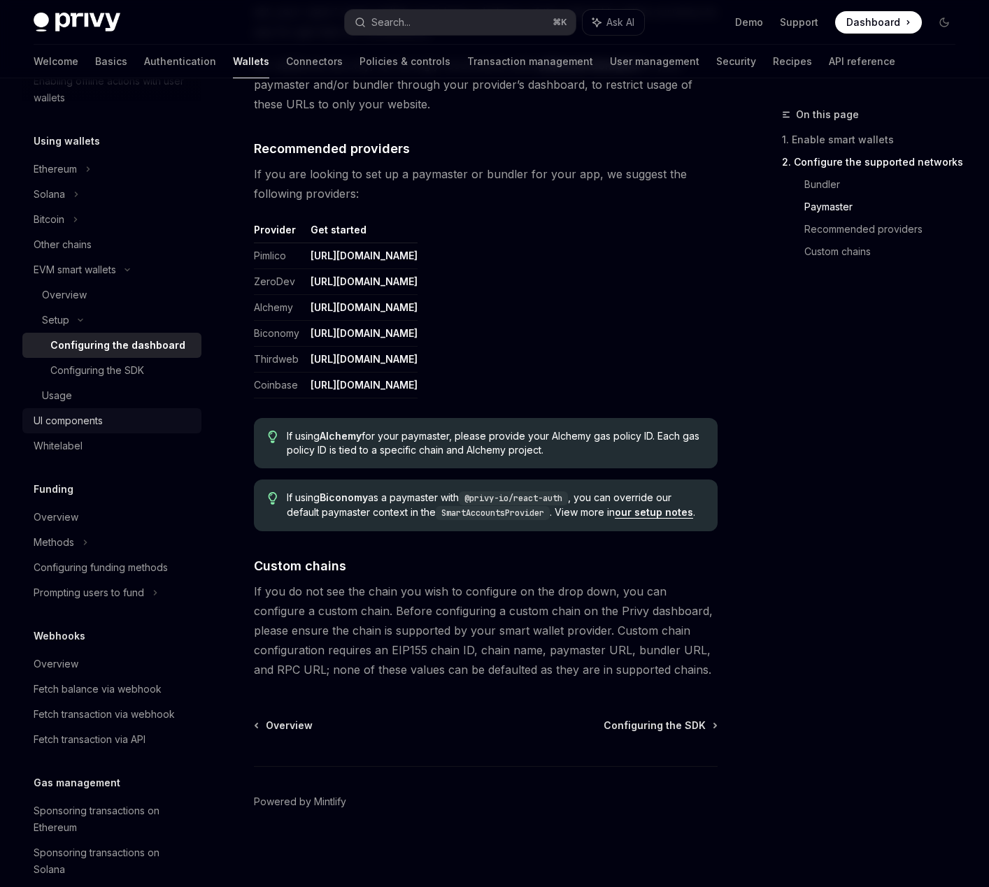
click at [99, 414] on div "UI components" at bounding box center [68, 421] width 69 height 17
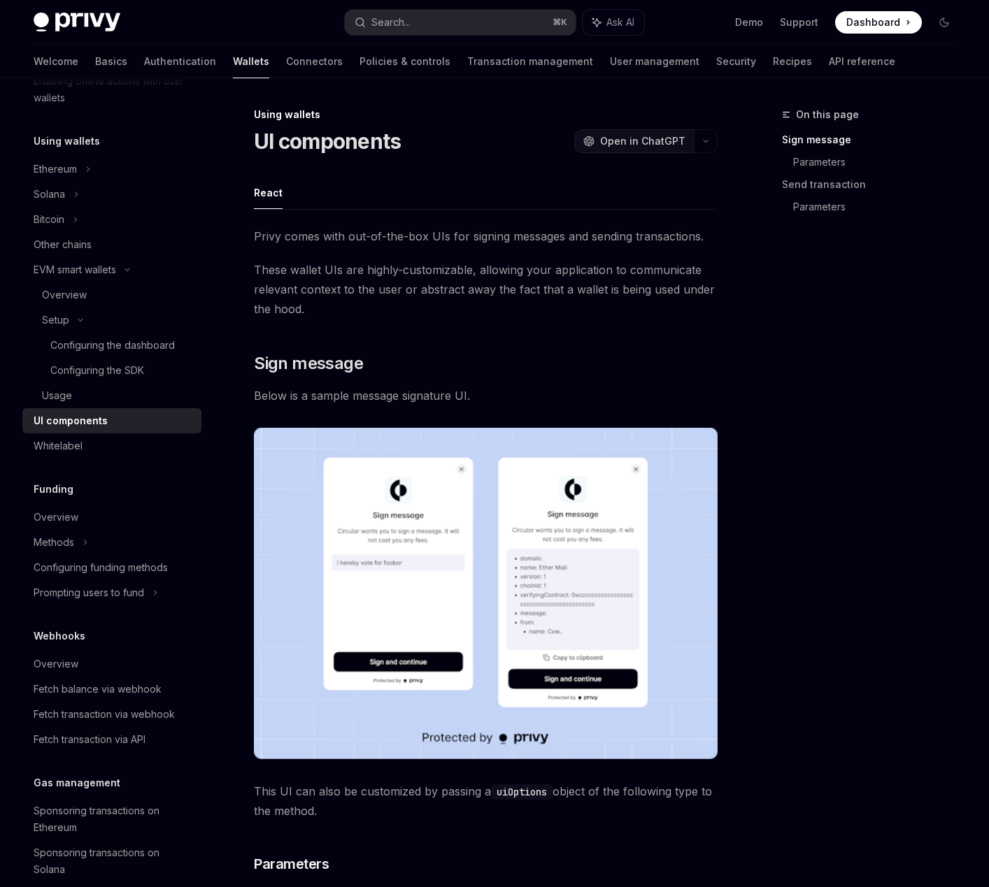
click at [647, 143] on span "Open in ChatGPT" at bounding box center [642, 141] width 85 height 14
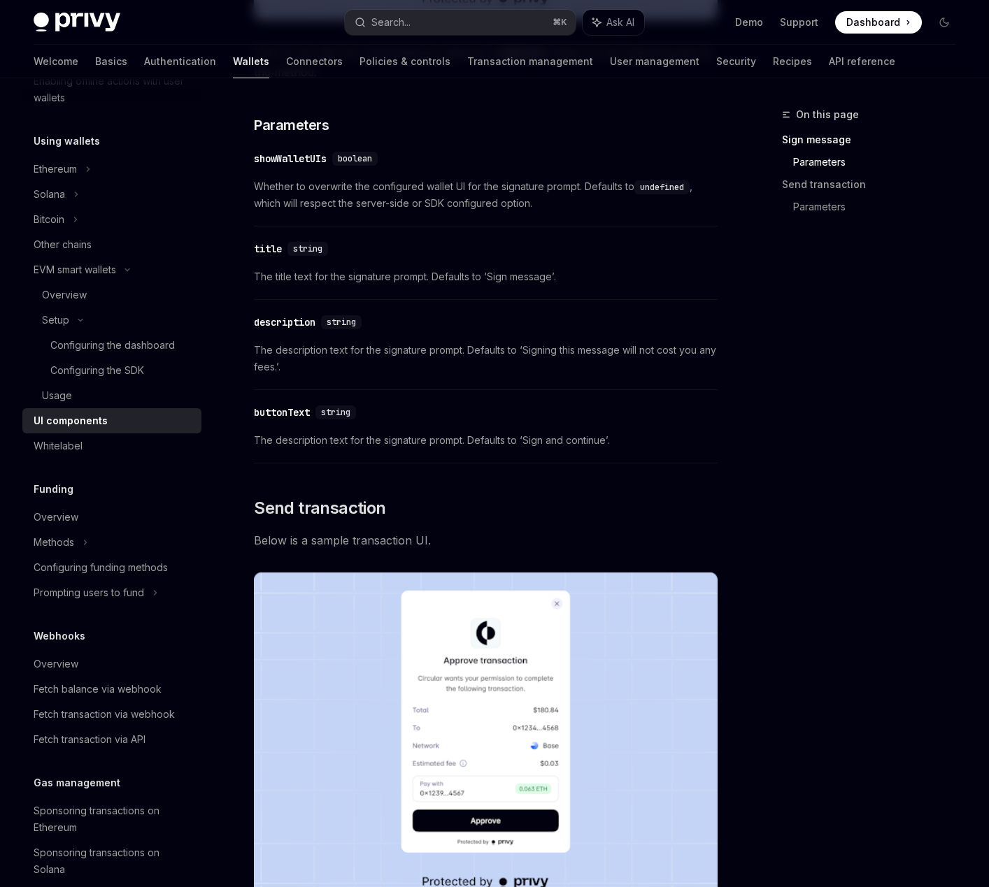
scroll to position [785, 0]
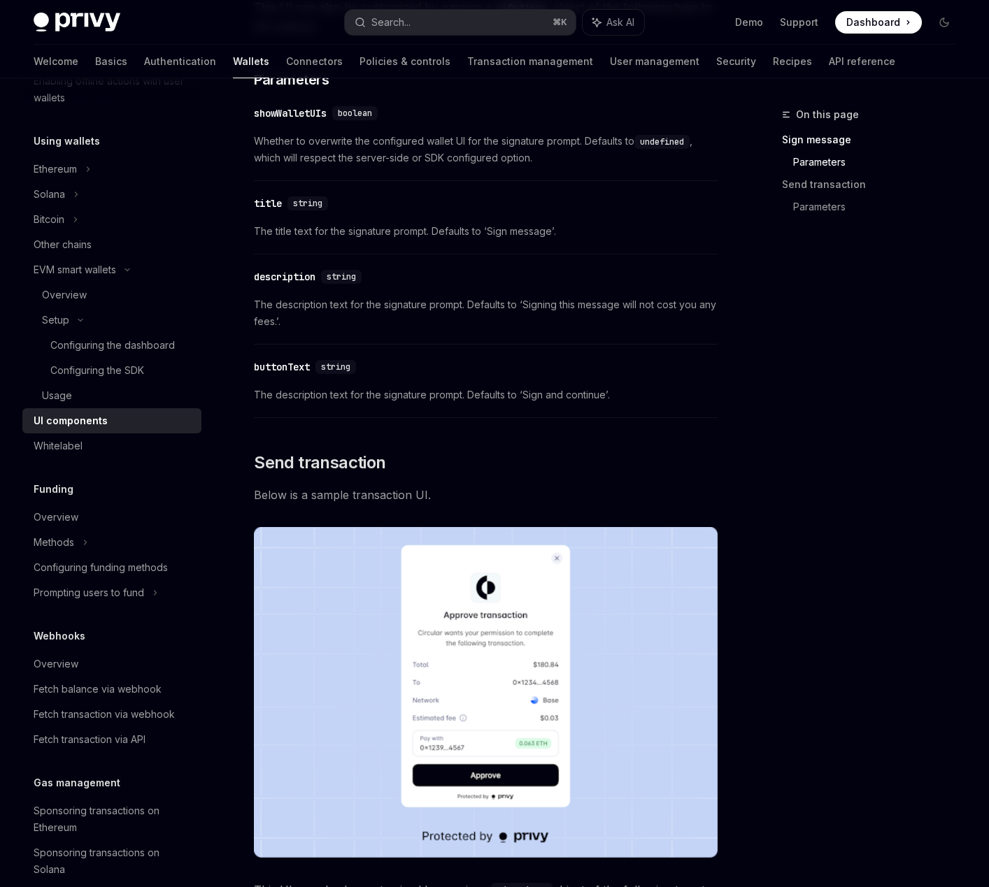
click at [784, 445] on div "On this page Sign message Parameters Send transaction Parameters" at bounding box center [860, 496] width 213 height 781
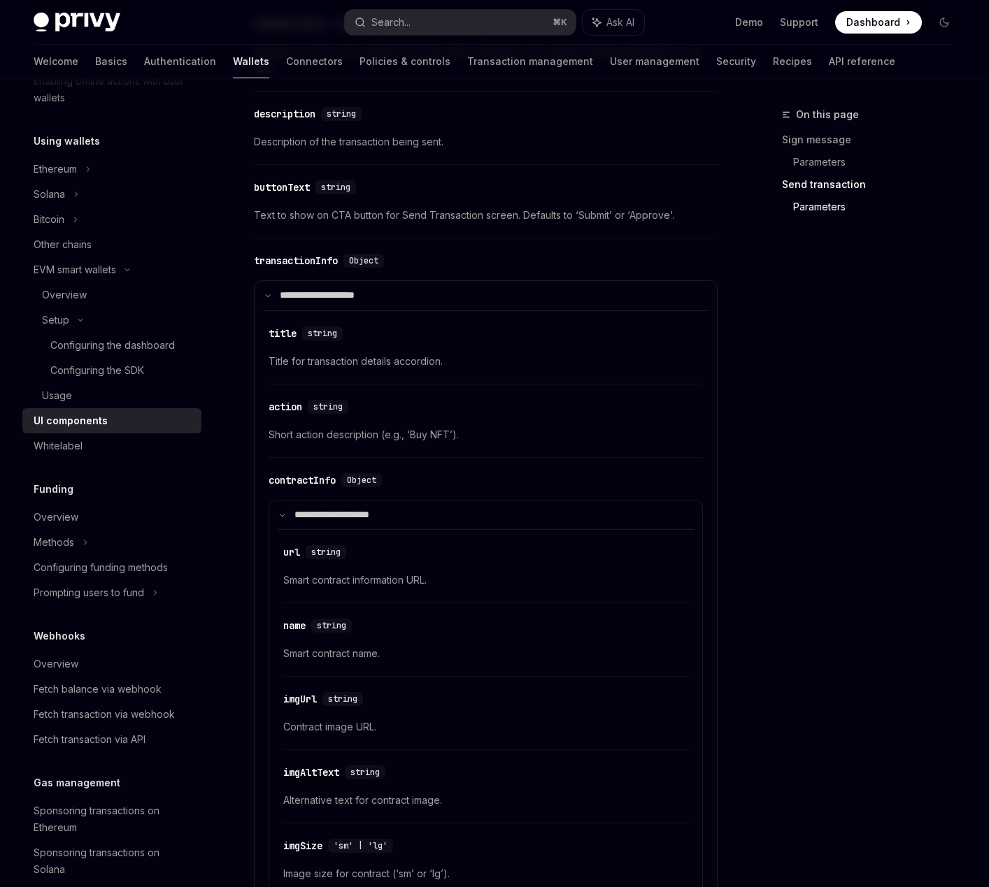
scroll to position [2266, 0]
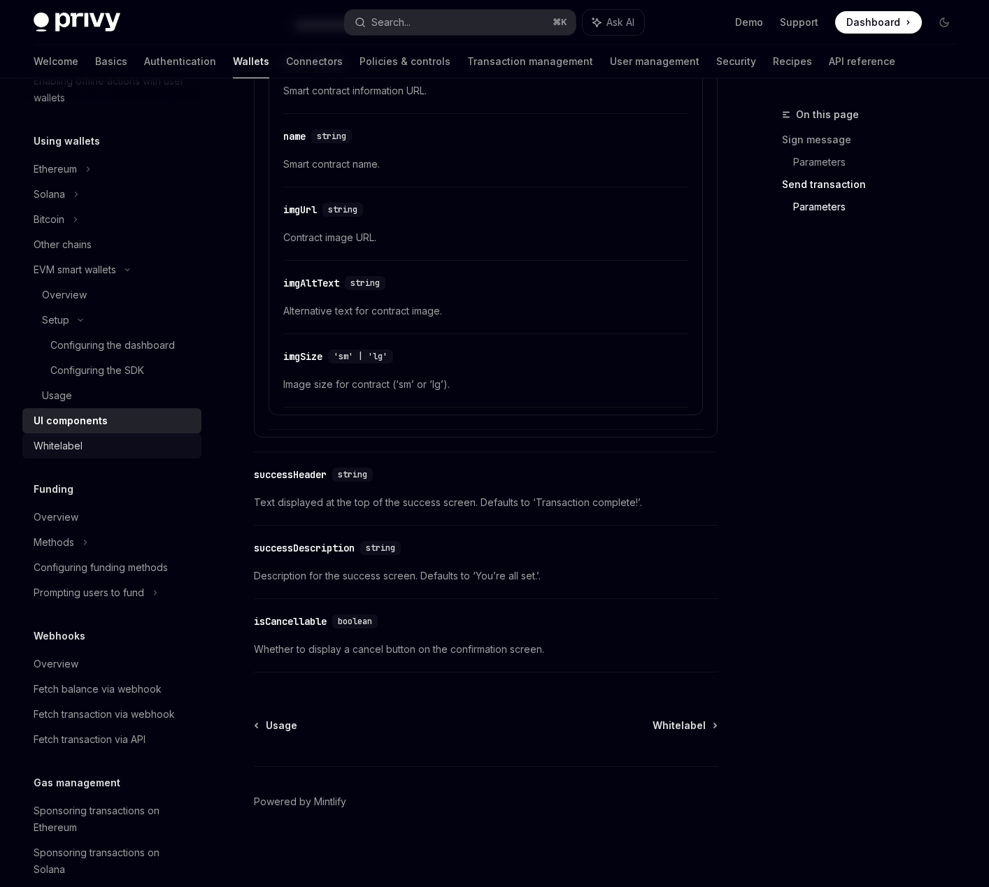
click at [95, 456] on link "Whitelabel" at bounding box center [111, 446] width 179 height 25
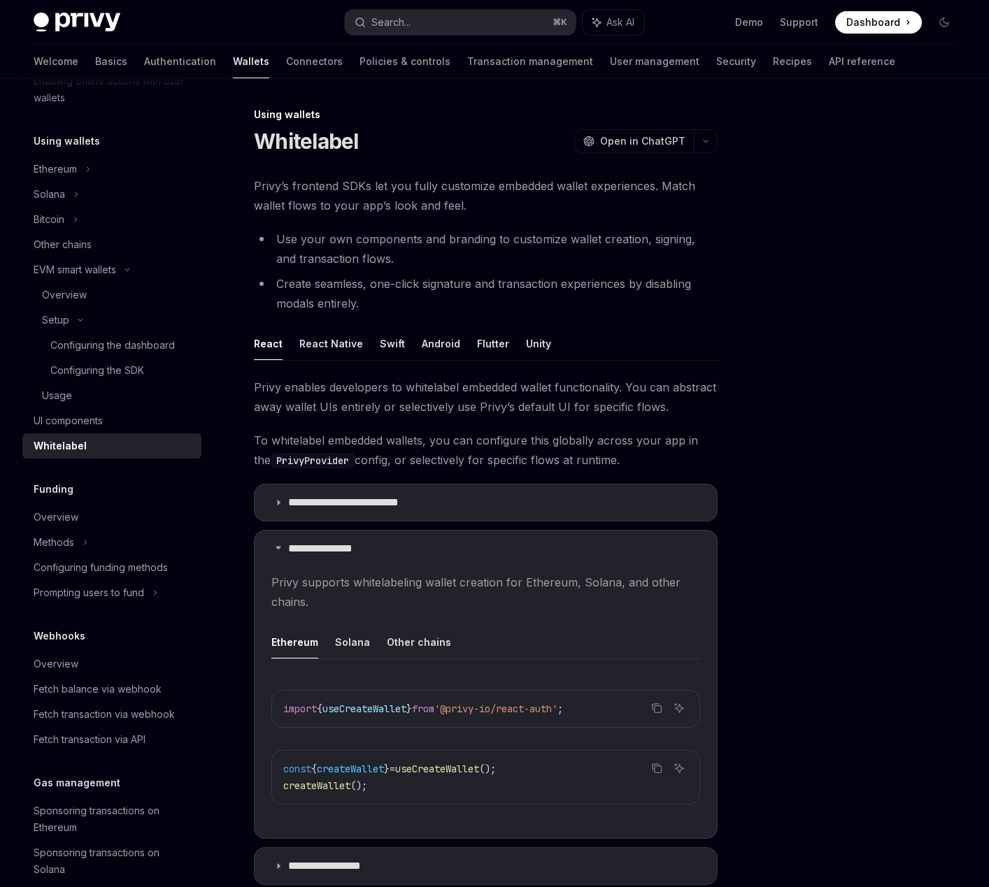
drag, startPoint x: 778, startPoint y: 303, endPoint x: 784, endPoint y: 278, distance: 25.8
click at [771, 274] on div at bounding box center [860, 496] width 213 height 781
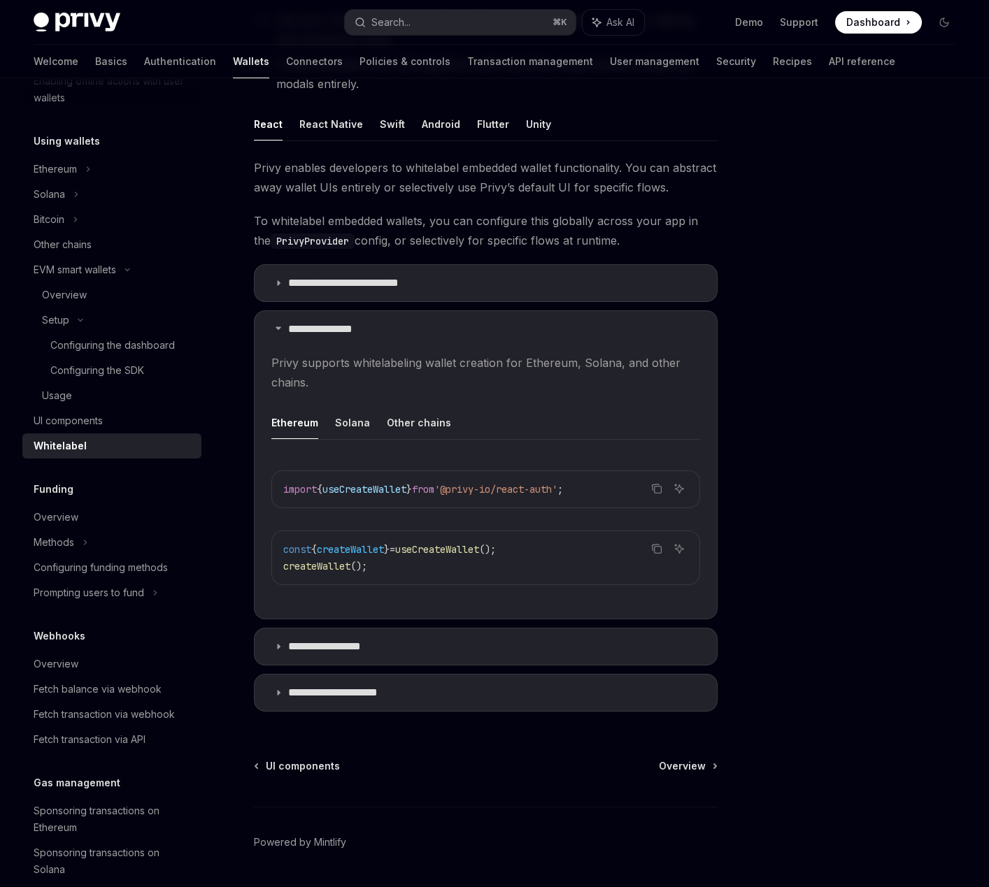
scroll to position [229, 0]
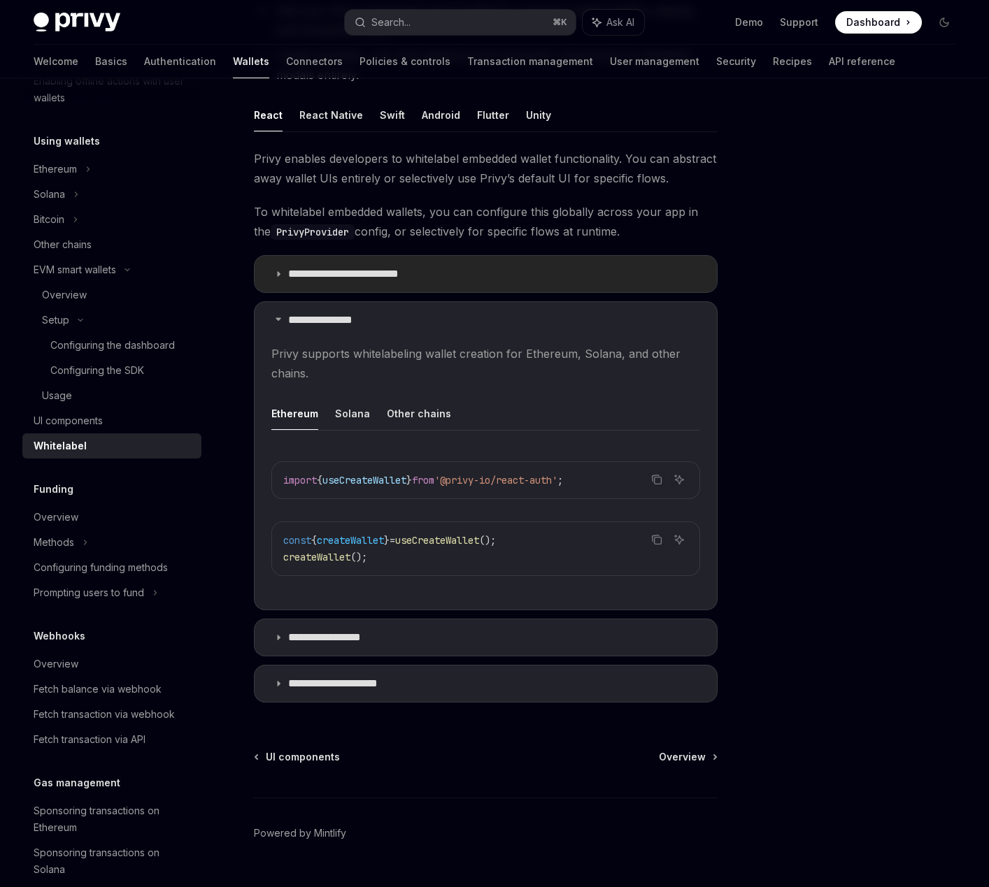
click at [371, 270] on p "**********" at bounding box center [355, 274] width 135 height 14
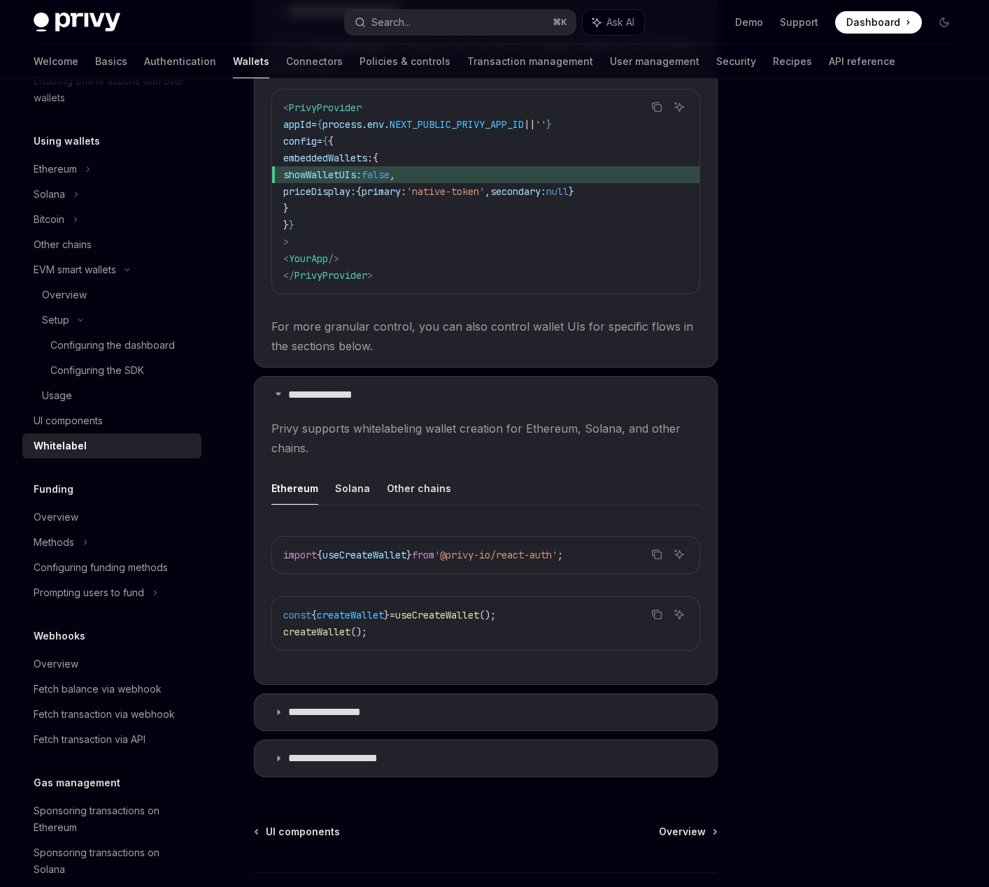
scroll to position [569, 0]
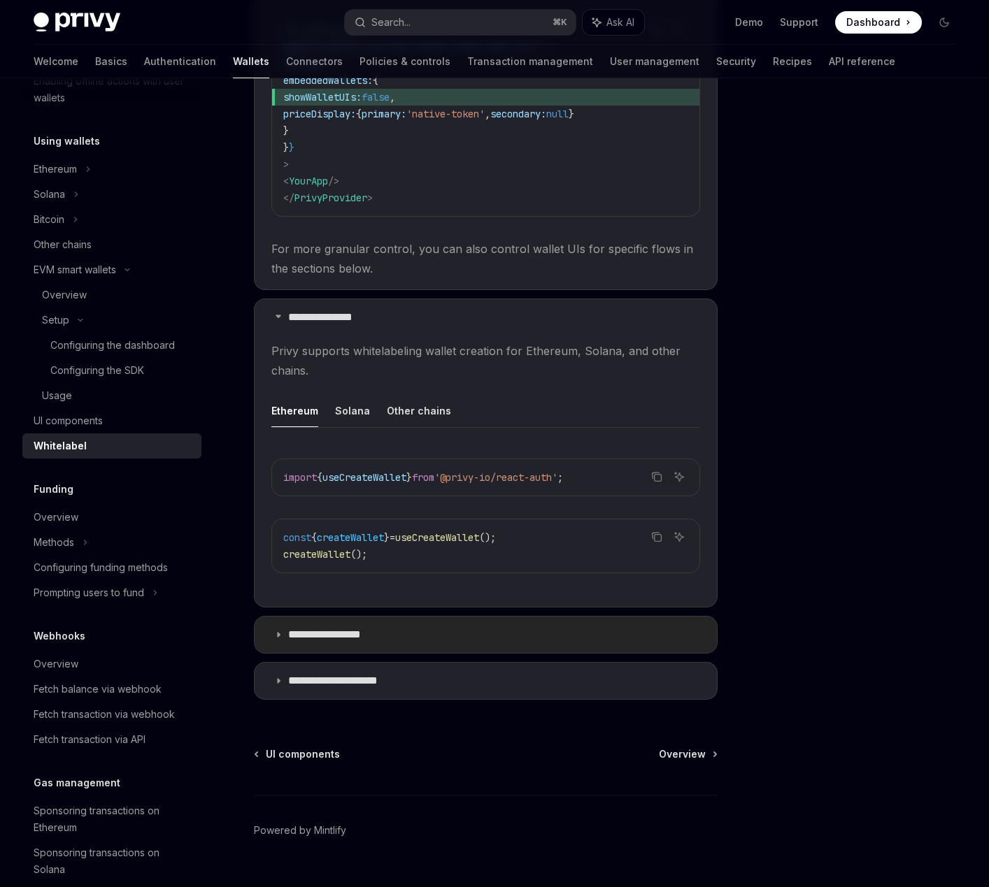
drag, startPoint x: 408, startPoint y: 618, endPoint x: 405, endPoint y: 627, distance: 8.8
click at [408, 618] on summary "**********" at bounding box center [486, 635] width 462 height 36
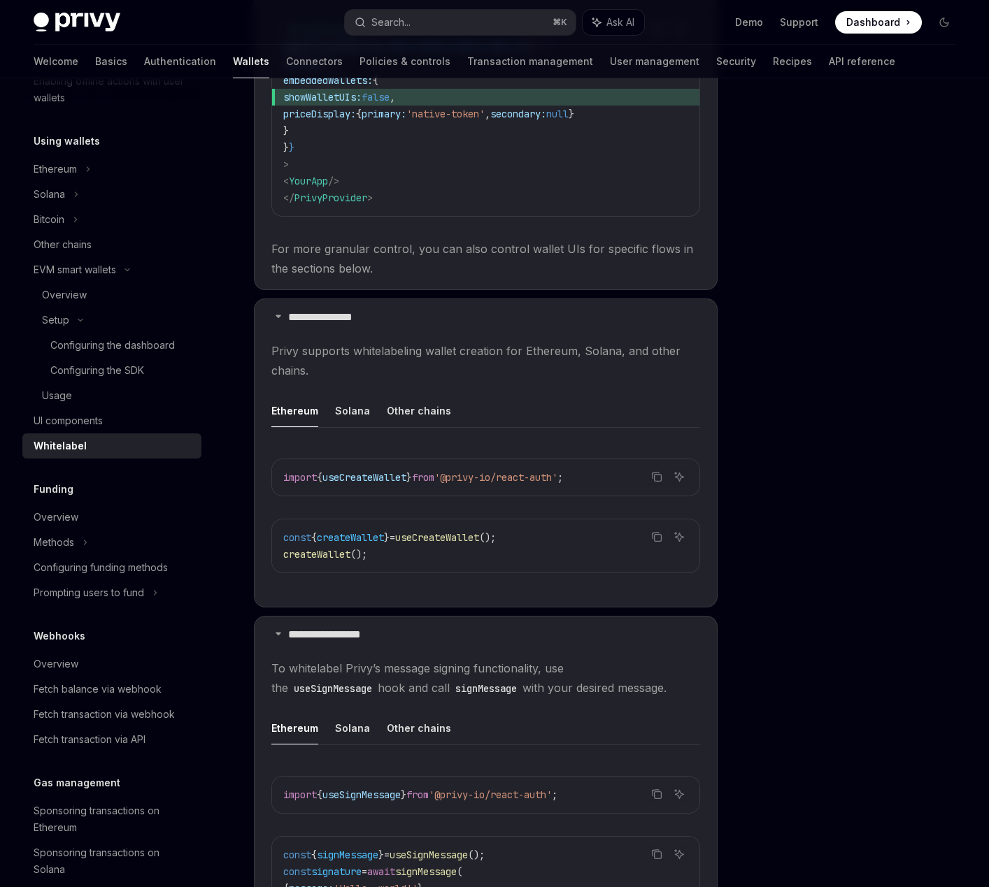
scroll to position [827, 0]
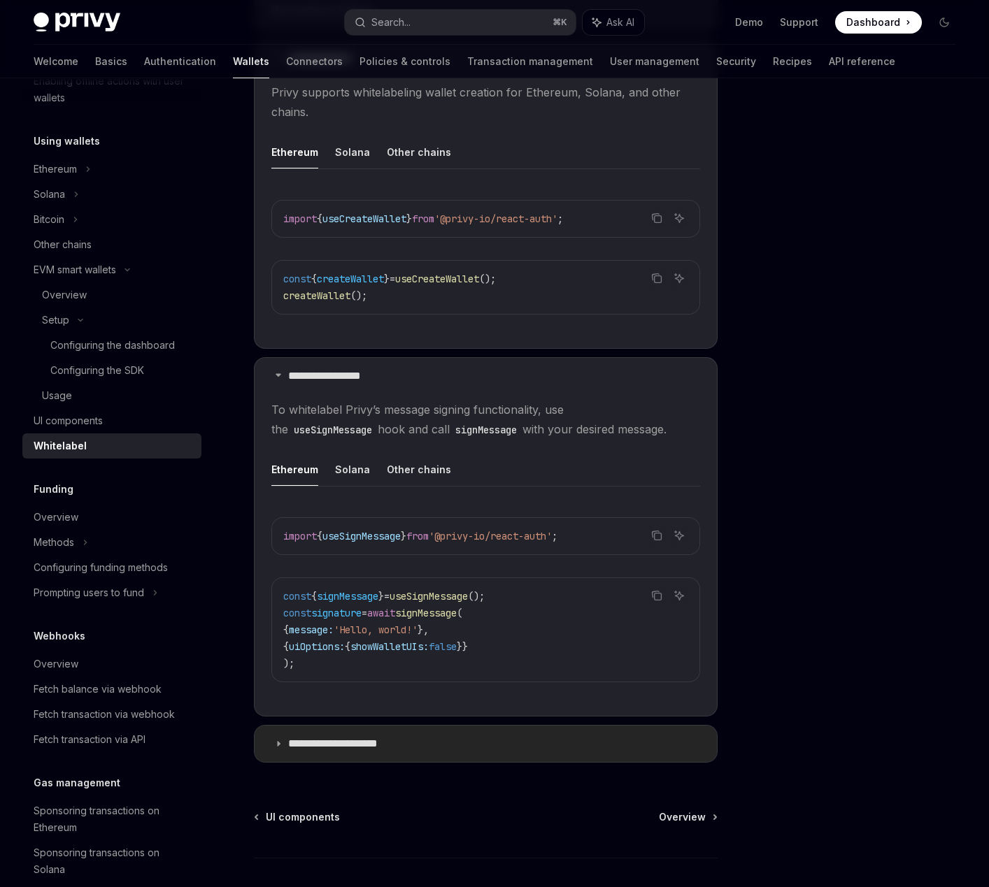
click at [385, 746] on p "**********" at bounding box center [346, 744] width 116 height 14
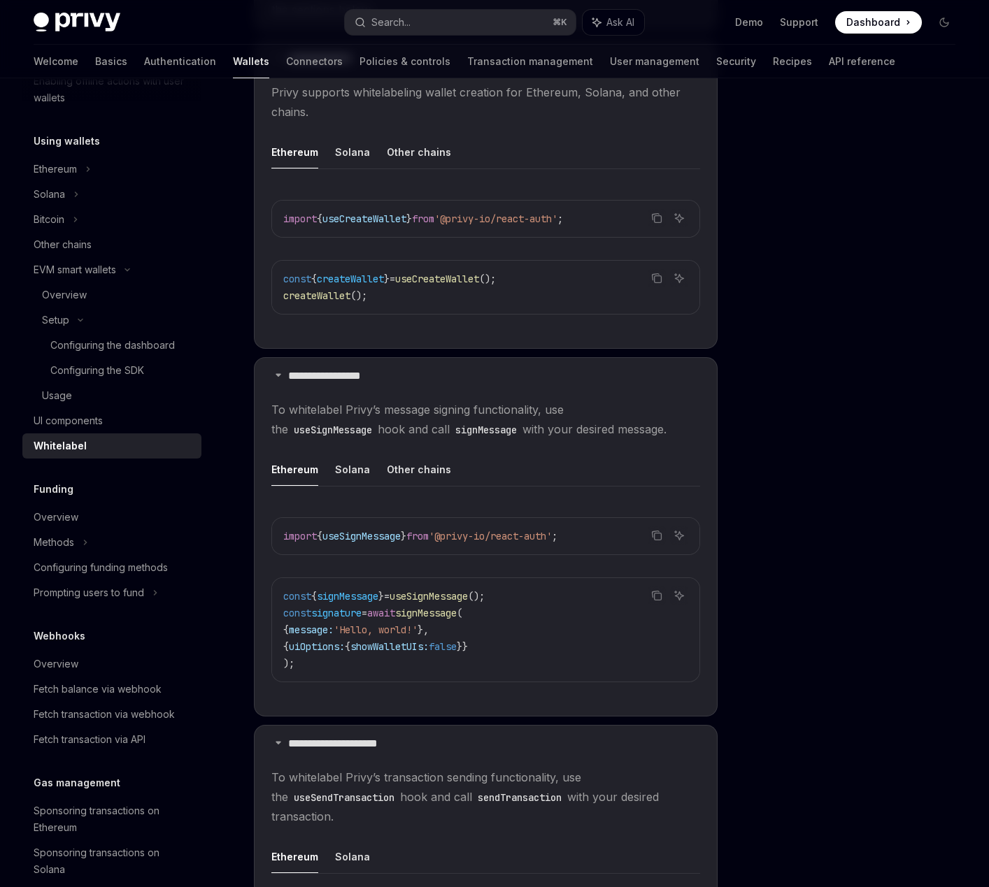
scroll to position [845, 0]
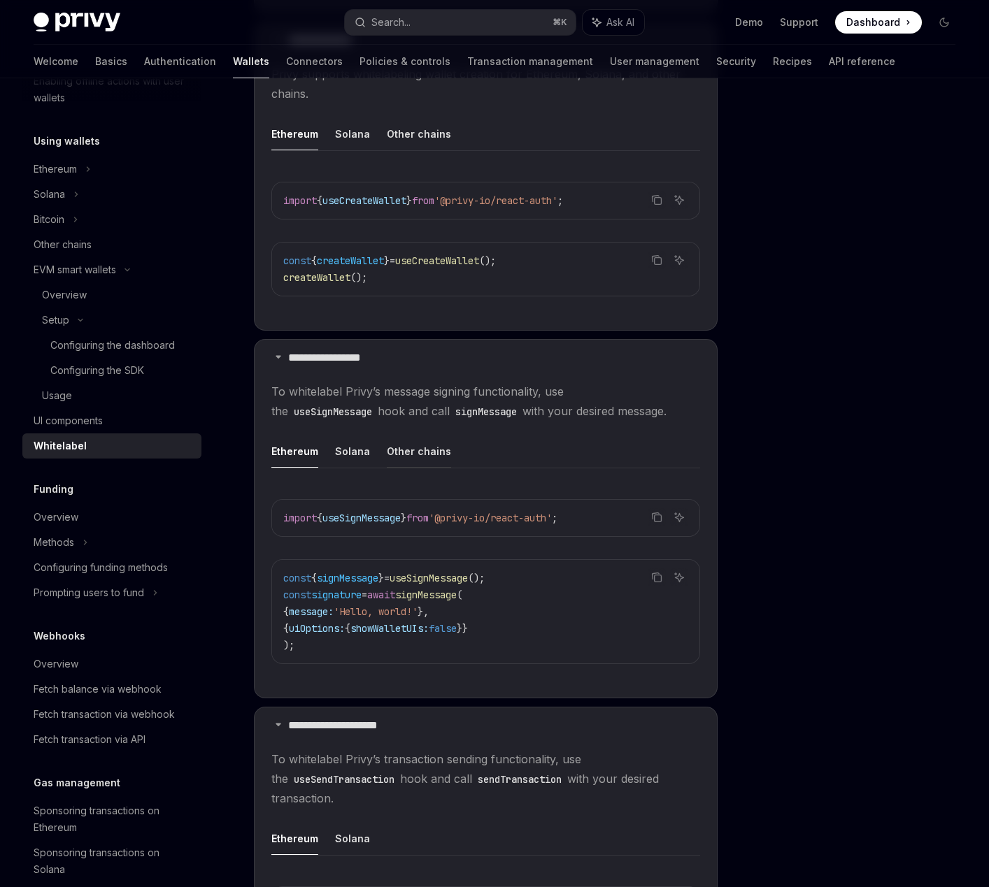
click at [440, 440] on button "Other chains" at bounding box center [419, 451] width 64 height 33
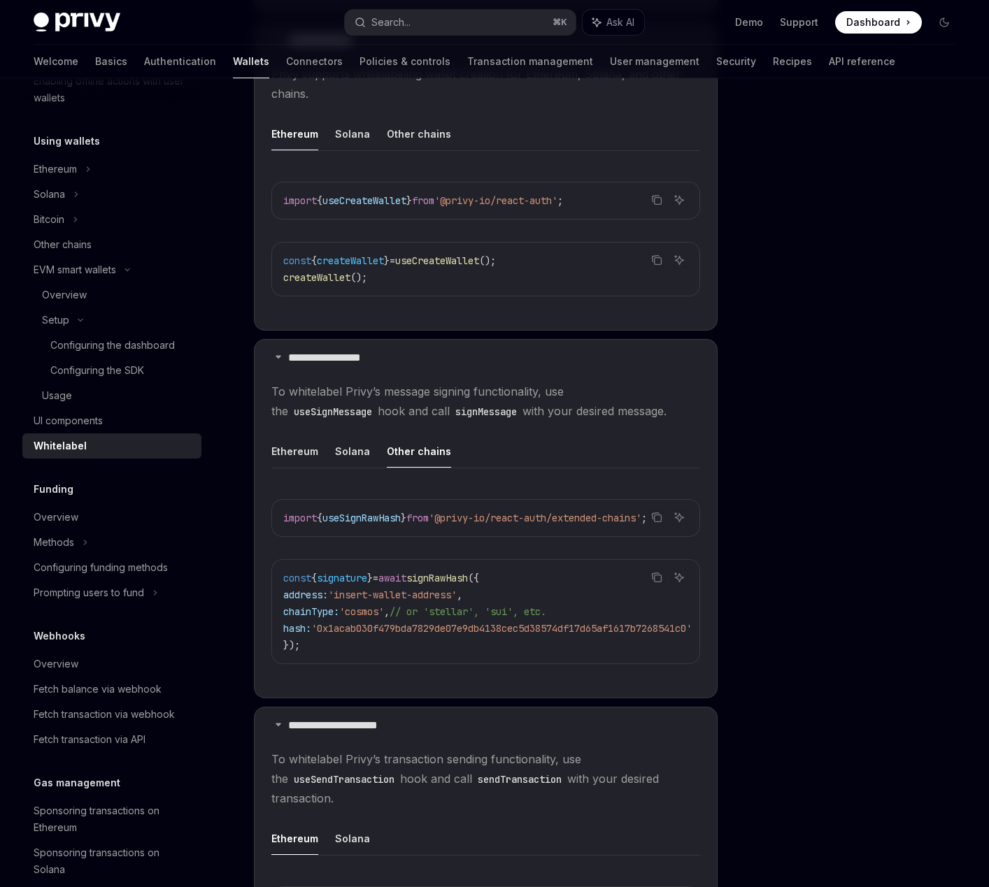
click at [432, 448] on button "Other chains" at bounding box center [419, 451] width 64 height 33
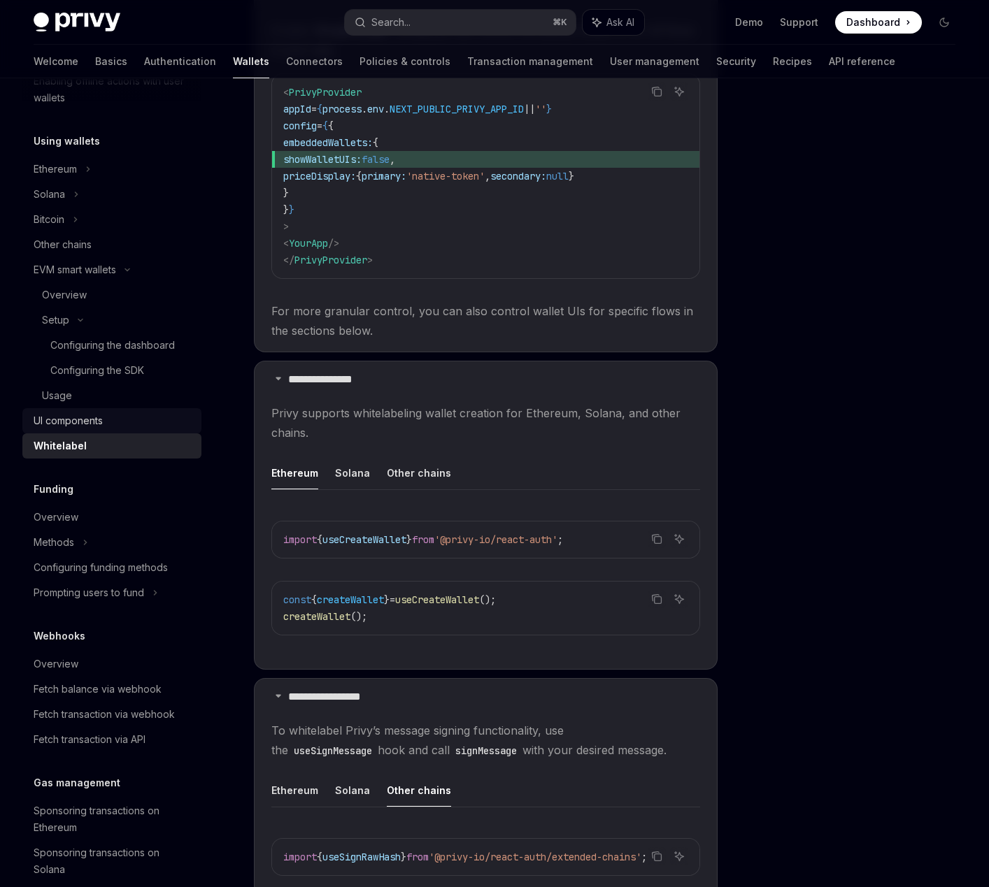
click at [78, 423] on div "UI components" at bounding box center [68, 421] width 69 height 17
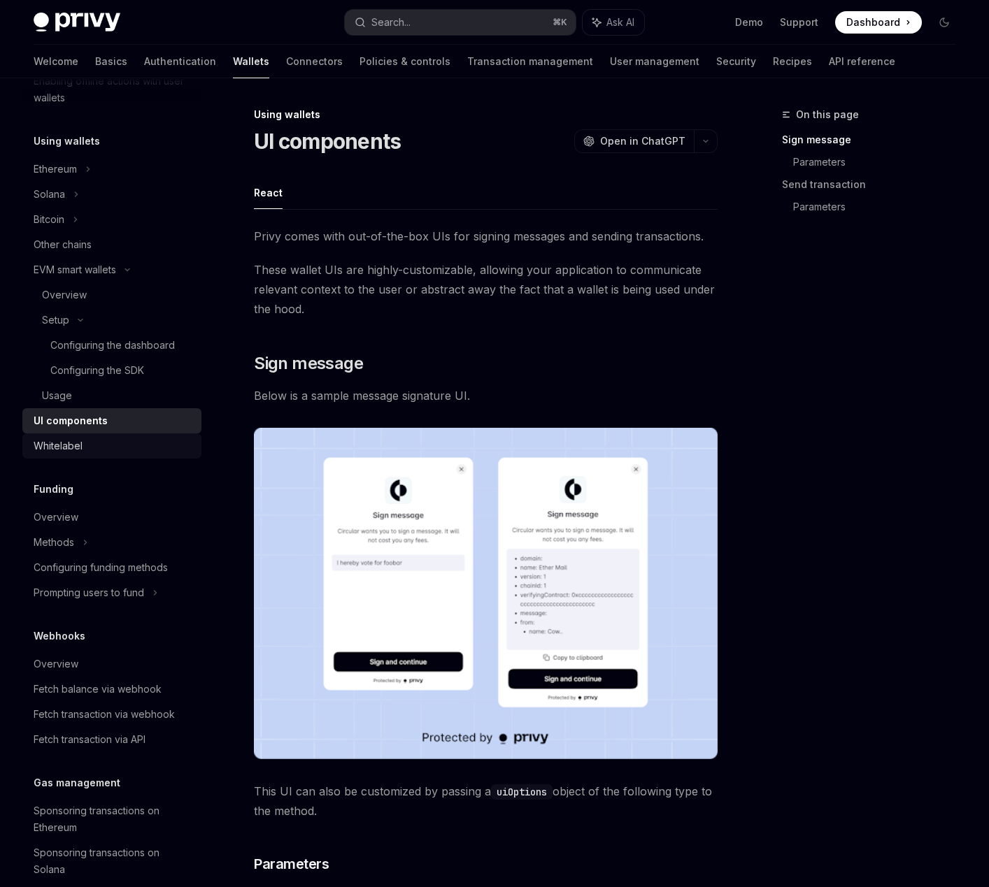
click at [66, 442] on div "Whitelabel" at bounding box center [58, 446] width 49 height 17
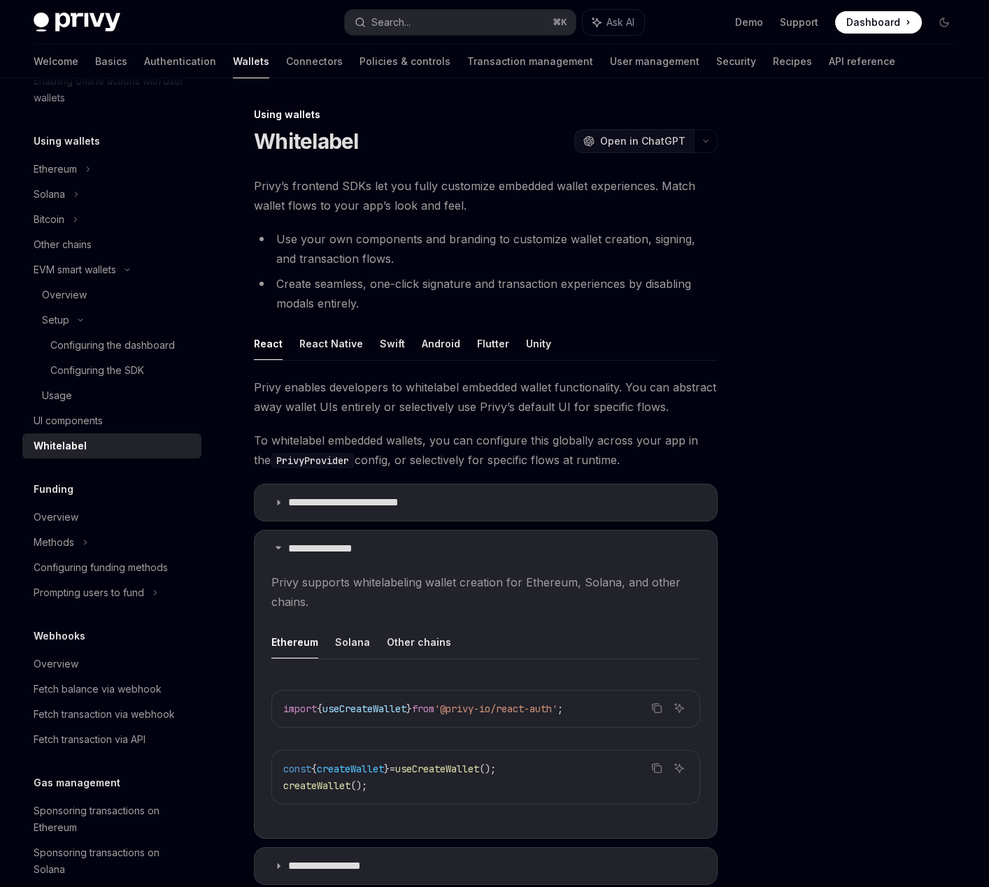
click at [668, 137] on span "Open in ChatGPT" at bounding box center [642, 141] width 85 height 14
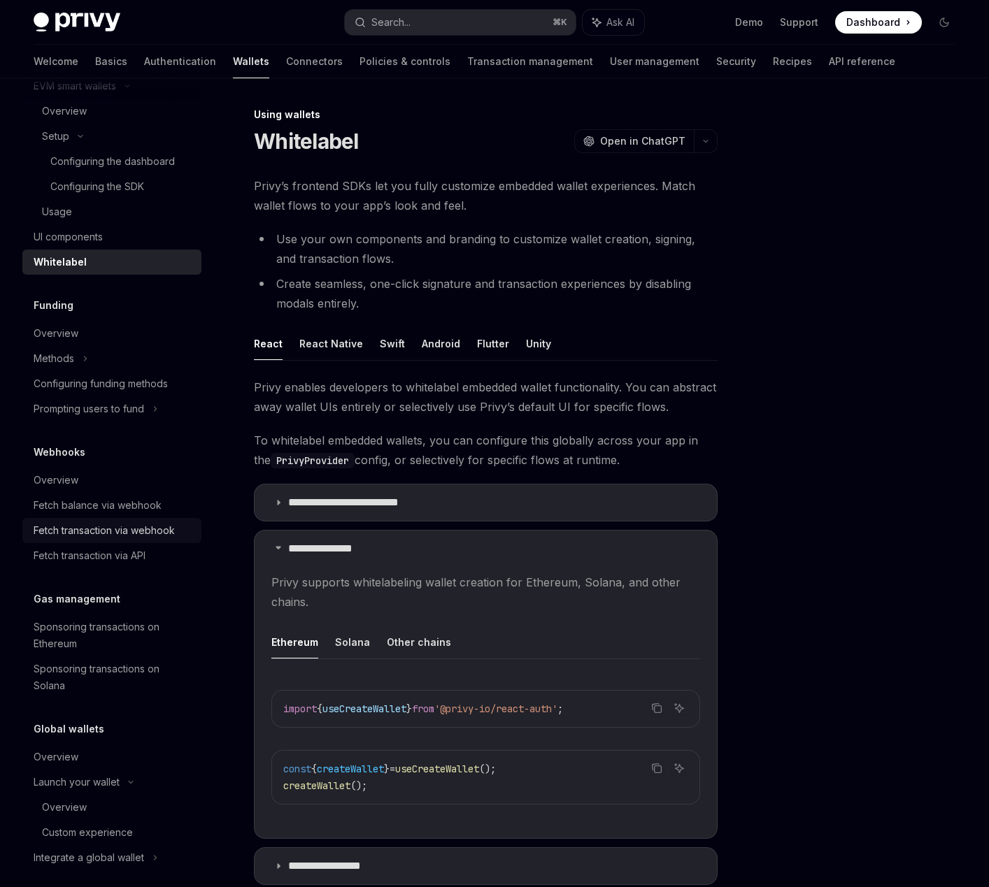
scroll to position [499, 0]
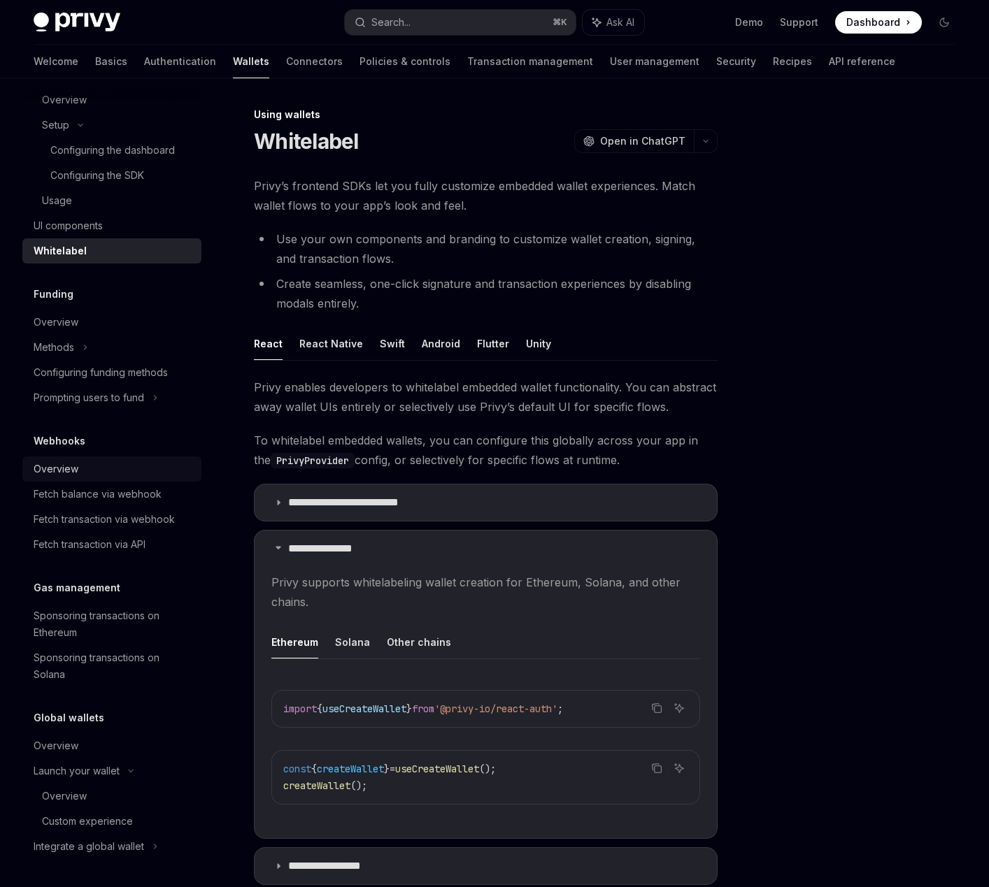
click at [102, 480] on link "Overview" at bounding box center [111, 469] width 179 height 25
type textarea "*"
